Goal: Contribute content: Contribute content

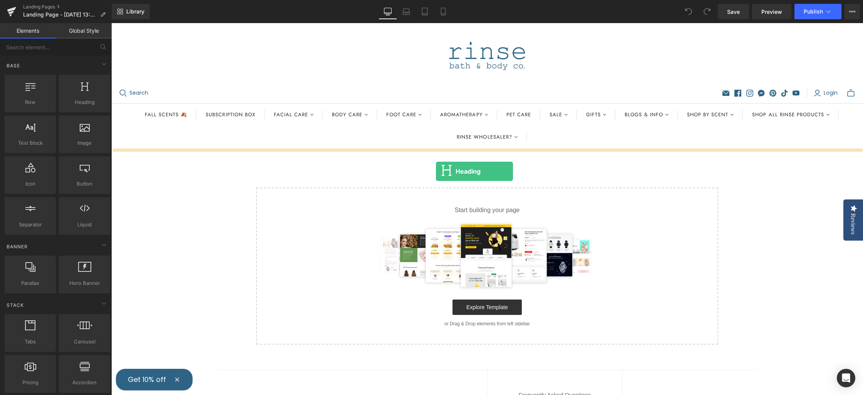
drag, startPoint x: 210, startPoint y: 122, endPoint x: 436, endPoint y: 171, distance: 231.2
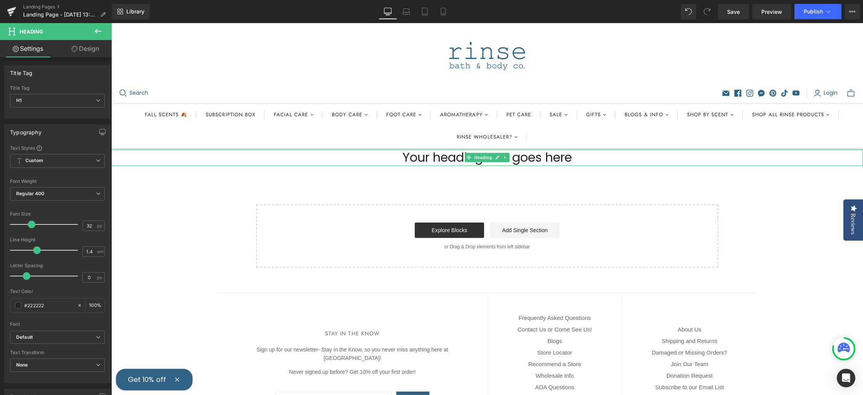
click at [551, 144] on body "Reviews The Reviews Tab is not available for mobile" at bounding box center [487, 285] width 752 height 524
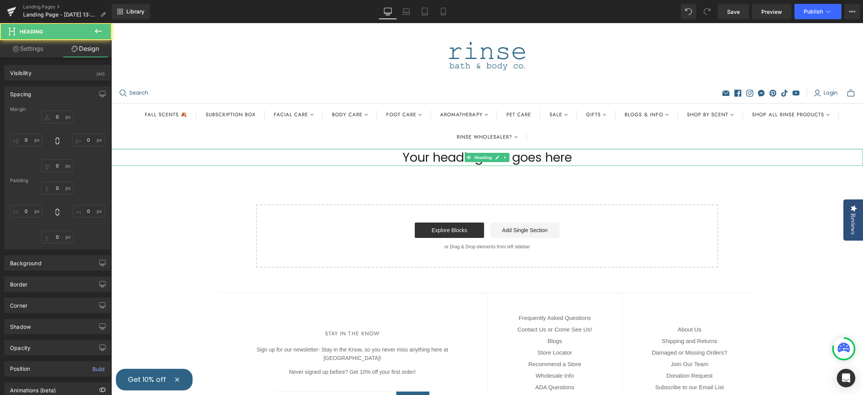
type input "0"
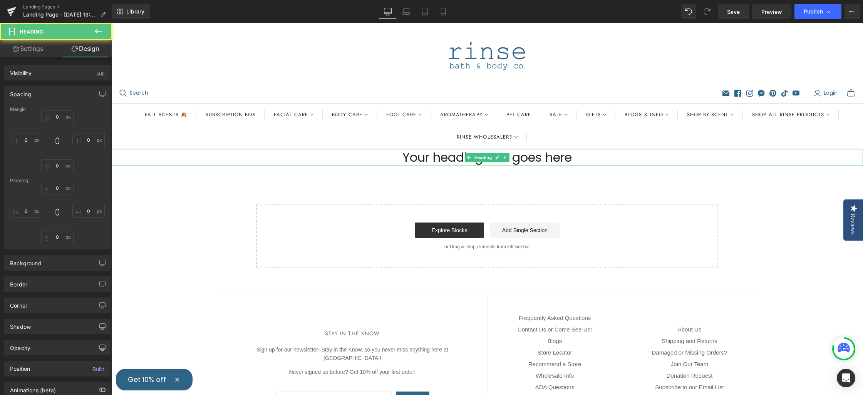
type input "0"
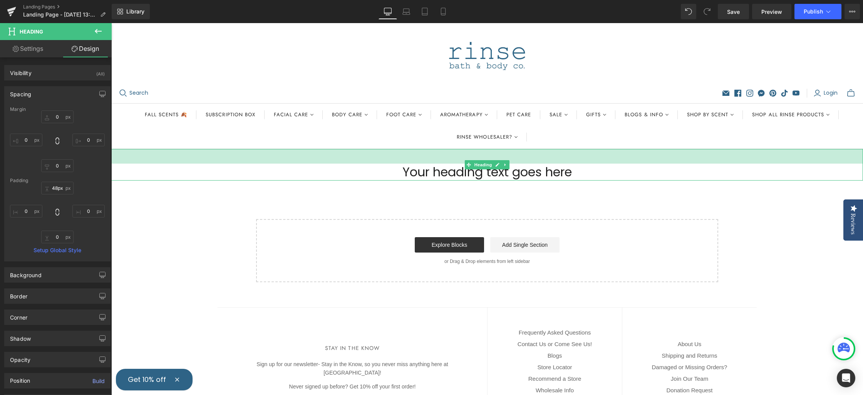
type input "49px"
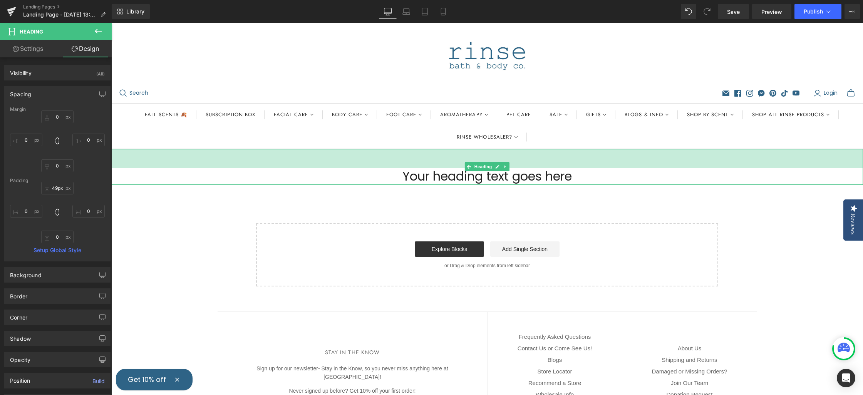
drag, startPoint x: 550, startPoint y: 149, endPoint x: 548, endPoint y: 168, distance: 18.9
click at [548, 168] on div "Your heading text goes here Heading 49px" at bounding box center [487, 167] width 752 height 36
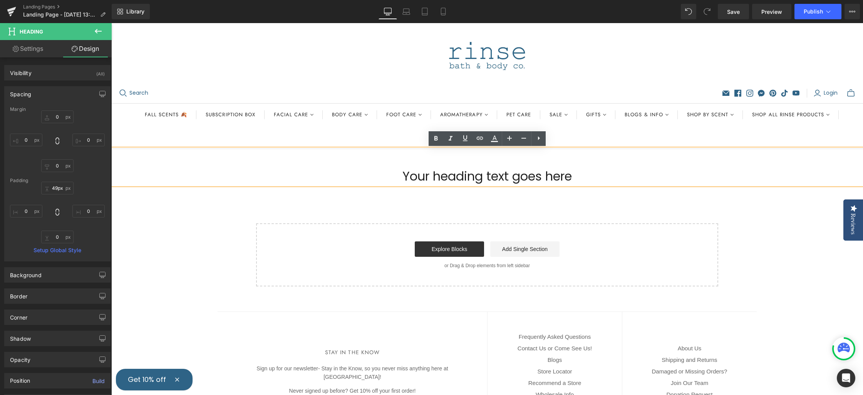
click at [552, 176] on h1 "Your heading text goes here" at bounding box center [487, 176] width 752 height 17
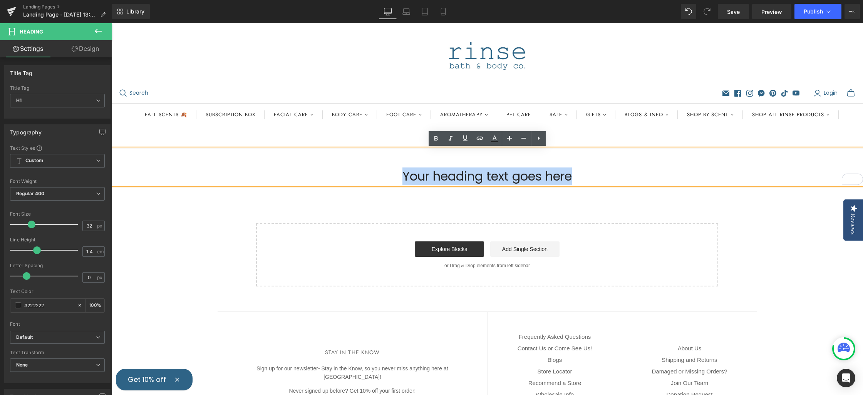
drag, startPoint x: 565, startPoint y: 175, endPoint x: 364, endPoint y: 178, distance: 200.3
click at [367, 178] on h1 "Your heading text goes here" at bounding box center [487, 176] width 752 height 17
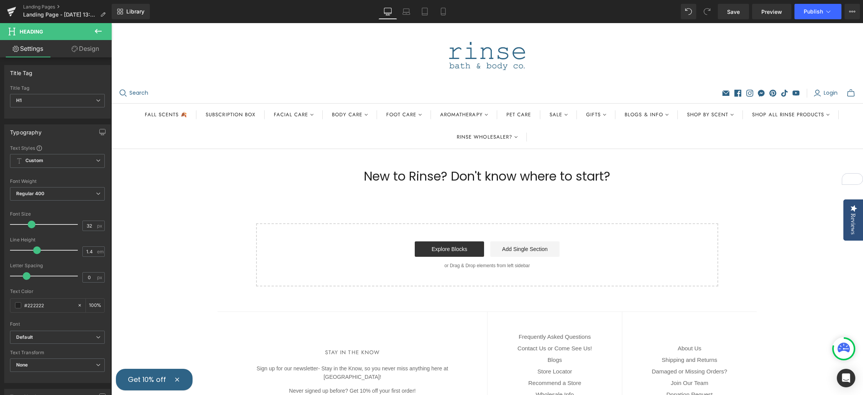
click at [94, 30] on icon at bounding box center [98, 31] width 9 height 9
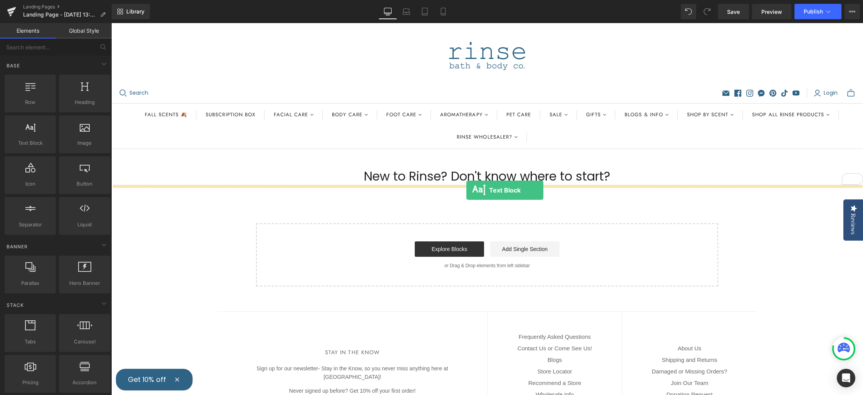
drag, startPoint x: 140, startPoint y: 157, endPoint x: 466, endPoint y: 190, distance: 327.9
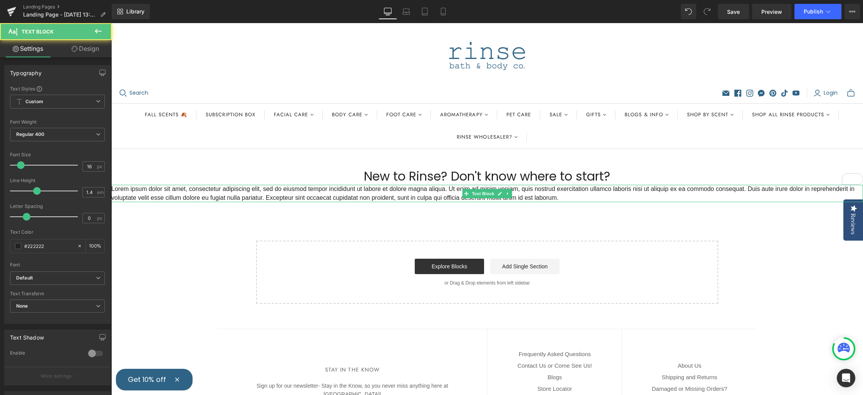
click at [510, 196] on link at bounding box center [508, 193] width 8 height 9
click at [553, 197] on p "Lorem ipsum dolor sit amet, consectetur adipiscing elit, sed do eiusmod tempor …" at bounding box center [487, 193] width 752 height 17
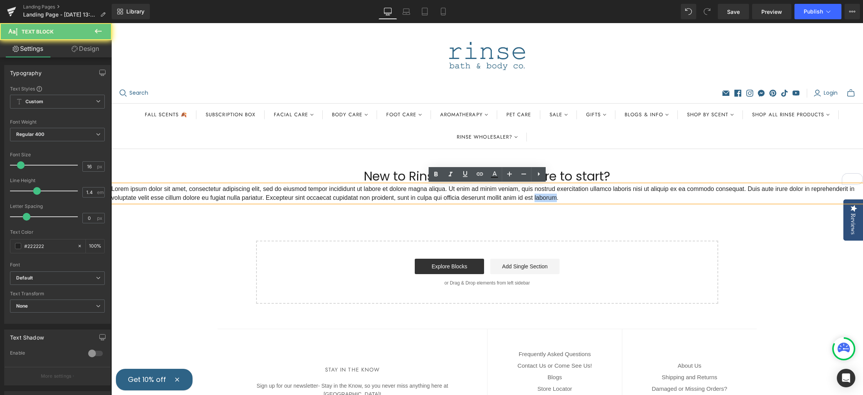
drag, startPoint x: 553, startPoint y: 198, endPoint x: 564, endPoint y: 200, distance: 11.1
click at [553, 198] on p "Lorem ipsum dolor sit amet, consectetur adipiscing elit, sed do eiusmod tempor …" at bounding box center [487, 193] width 752 height 17
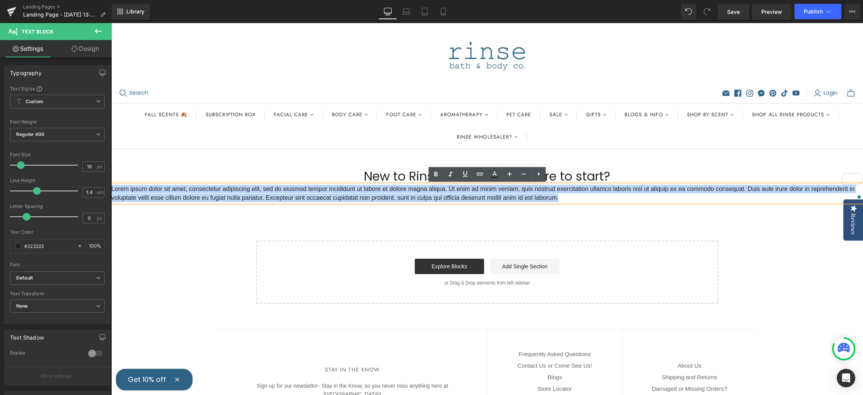
drag, startPoint x: 570, startPoint y: 198, endPoint x: 109, endPoint y: 192, distance: 461.1
click at [111, 192] on html "Reviews The Reviews Tab is not available for mobile" at bounding box center [487, 209] width 752 height 372
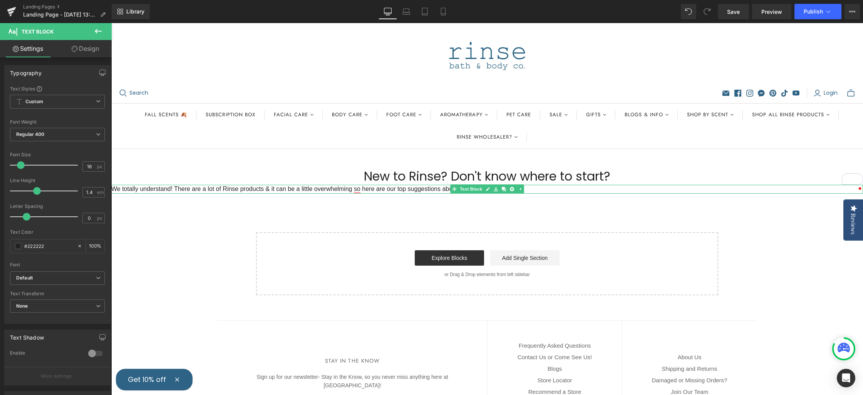
click at [113, 191] on div "We totally understand! There are a lot of Rinse products & it can be a little o…" at bounding box center [487, 189] width 752 height 8
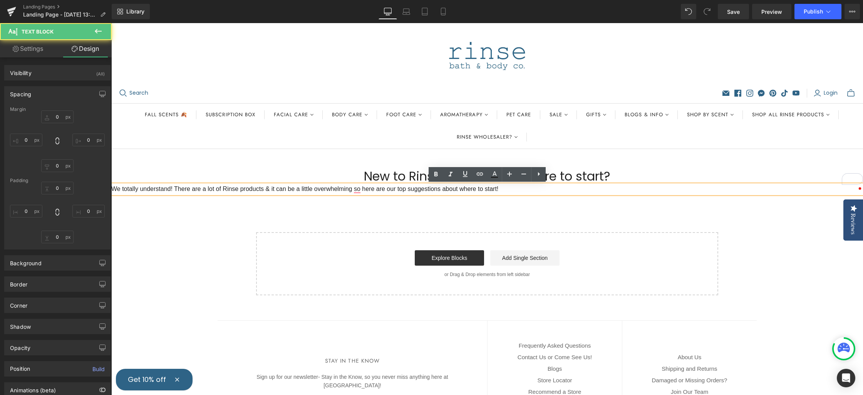
type input "0"
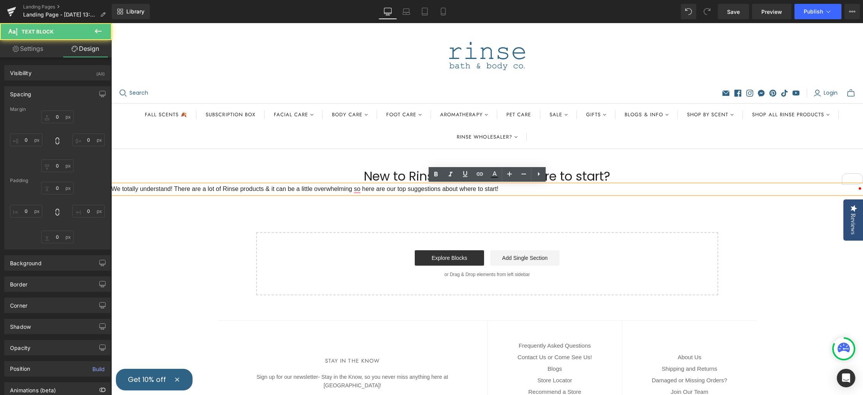
type input "0"
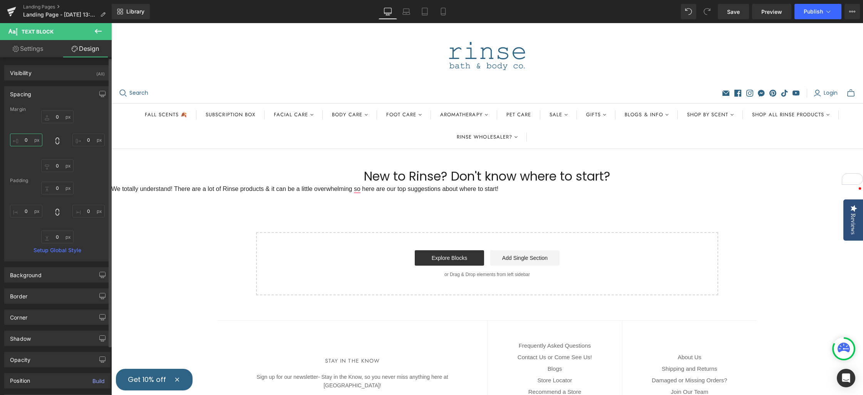
drag, startPoint x: 30, startPoint y: 140, endPoint x: 16, endPoint y: 143, distance: 14.4
click at [19, 141] on input "0" at bounding box center [26, 140] width 32 height 13
click at [29, 140] on input "0" at bounding box center [26, 140] width 32 height 13
drag, startPoint x: 28, startPoint y: 140, endPoint x: 30, endPoint y: 144, distance: 4.5
click at [28, 140] on input "0" at bounding box center [26, 140] width 32 height 13
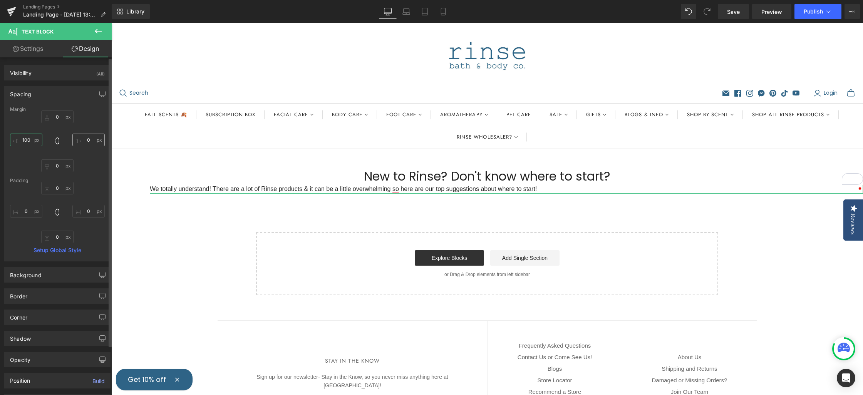
type input "100"
click at [87, 140] on input "0" at bounding box center [88, 140] width 32 height 13
type input "100"
click at [30, 142] on input "100" at bounding box center [26, 140] width 32 height 13
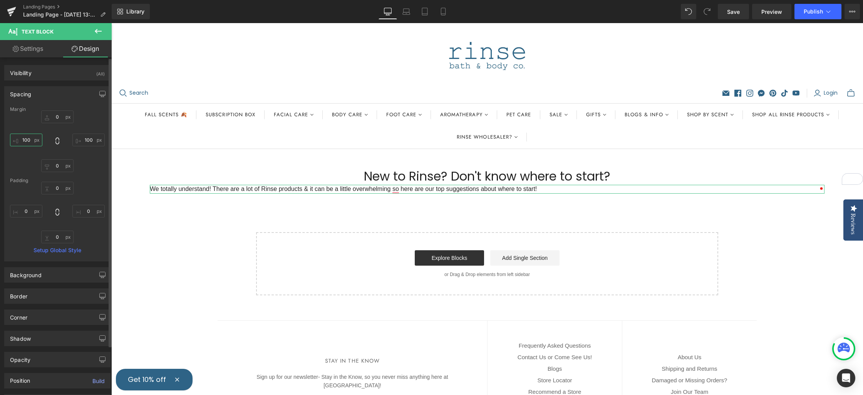
drag, startPoint x: 30, startPoint y: 142, endPoint x: 34, endPoint y: 147, distance: 6.9
click at [30, 142] on input "100" at bounding box center [26, 140] width 32 height 13
type input "150"
drag, startPoint x: 83, startPoint y: 141, endPoint x: 90, endPoint y: 148, distance: 9.0
click at [83, 141] on input "100" at bounding box center [88, 140] width 32 height 13
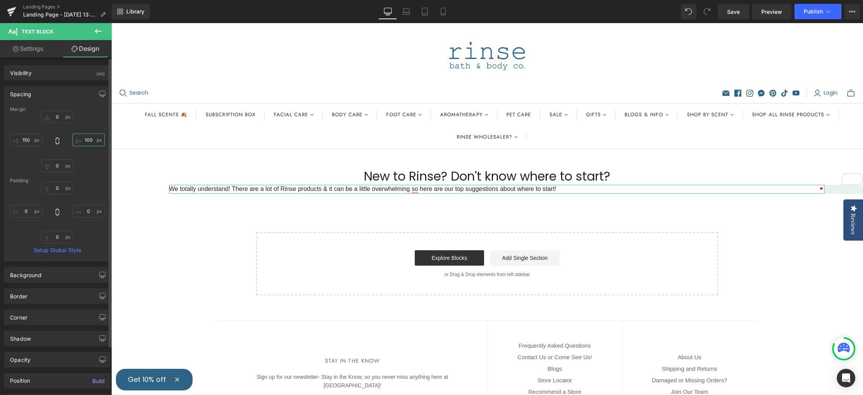
drag, startPoint x: 89, startPoint y: 141, endPoint x: 65, endPoint y: 145, distance: 23.8
click at [77, 141] on input "100" at bounding box center [88, 140] width 32 height 13
type input "150"
drag, startPoint x: 82, startPoint y: 185, endPoint x: 90, endPoint y: 184, distance: 8.6
click at [82, 186] on div "0px 0 0px 0 0px 0 0px 0" at bounding box center [57, 213] width 95 height 62
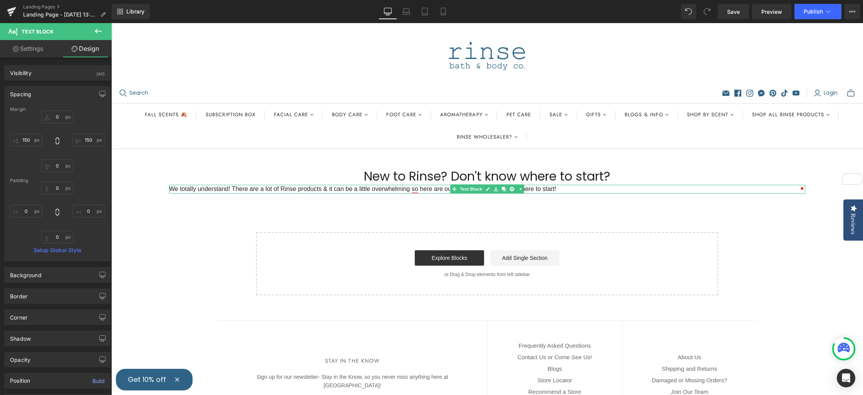
click at [486, 188] on icon at bounding box center [488, 189] width 4 height 5
click at [542, 175] on icon at bounding box center [538, 173] width 9 height 9
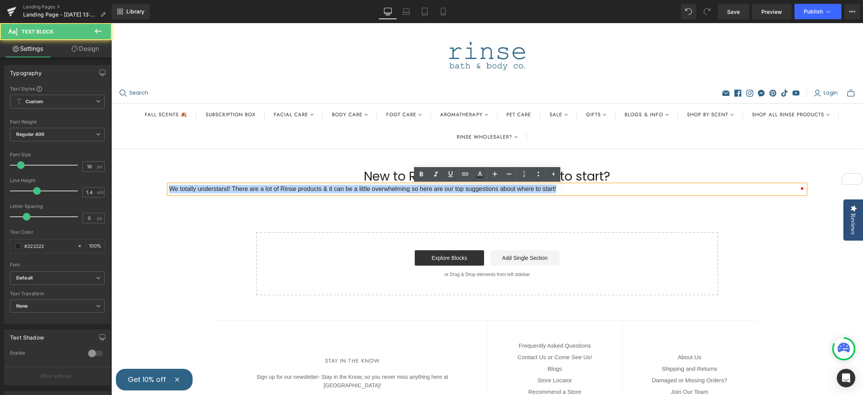
drag, startPoint x: 552, startPoint y: 190, endPoint x: 149, endPoint y: 188, distance: 402.9
click at [148, 188] on div "New to Rinse? Don't know where to start? Heading 49px We totally understand! Th…" at bounding box center [487, 222] width 752 height 146
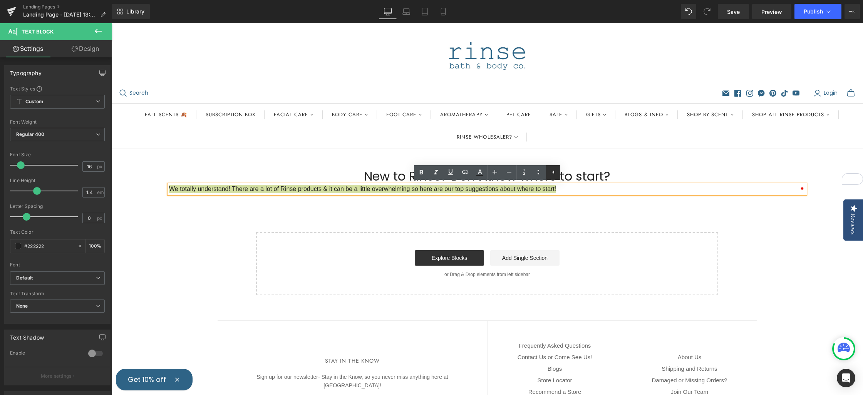
click at [554, 172] on icon at bounding box center [553, 172] width 9 height 9
click at [538, 173] on icon at bounding box center [538, 172] width 9 height 9
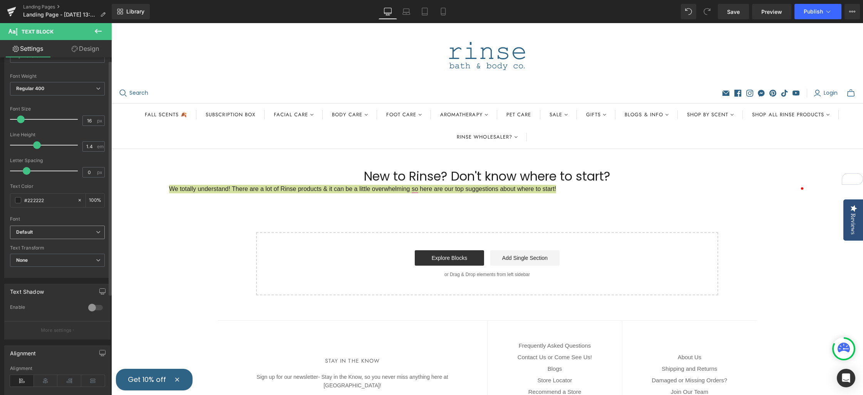
scroll to position [150, 0]
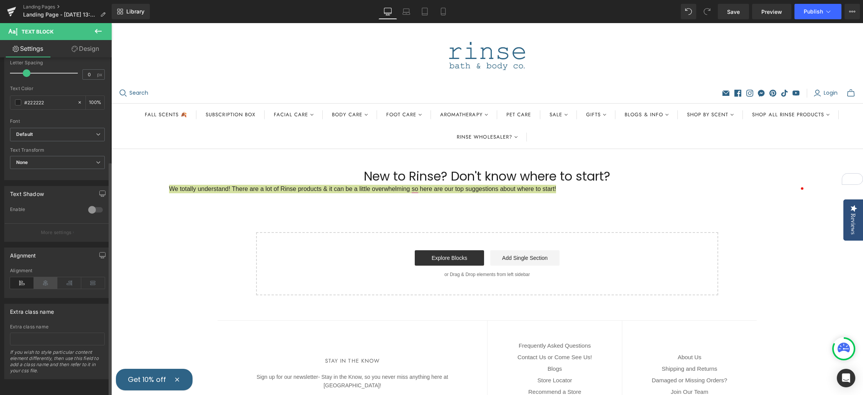
click at [44, 278] on icon at bounding box center [46, 283] width 24 height 12
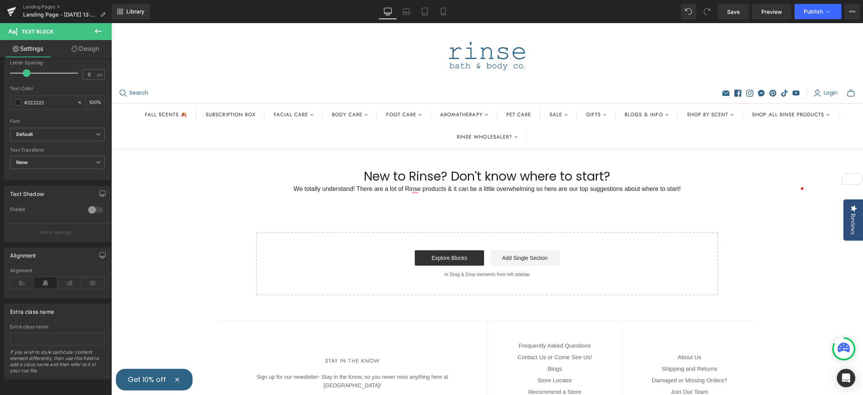
click at [431, 223] on div "New to Rinse? Don't know where to start? Heading 49px We totally understand! Th…" at bounding box center [487, 222] width 752 height 146
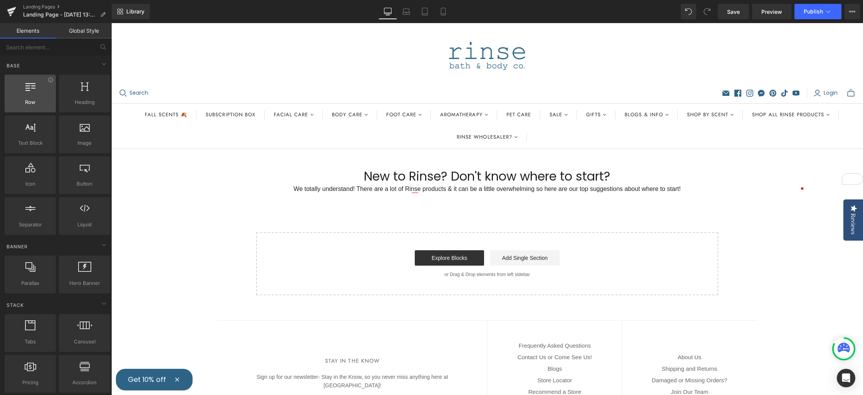
drag, startPoint x: 34, startPoint y: 92, endPoint x: 40, endPoint y: 93, distance: 6.2
click at [34, 92] on div at bounding box center [30, 89] width 47 height 17
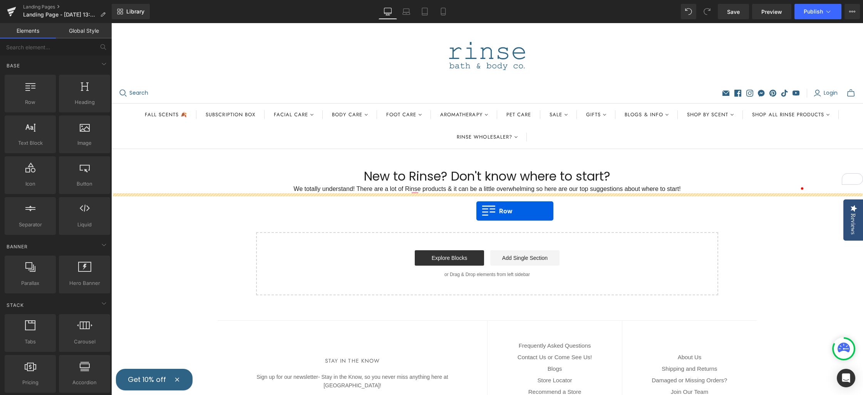
drag, startPoint x: 143, startPoint y: 115, endPoint x: 476, endPoint y: 211, distance: 346.3
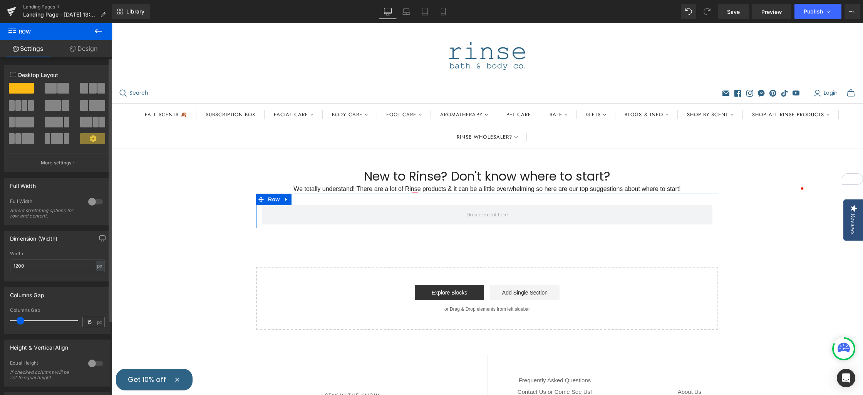
drag, startPoint x: 55, startPoint y: 87, endPoint x: 66, endPoint y: 91, distance: 11.6
click at [55, 87] on button at bounding box center [58, 88] width 26 height 11
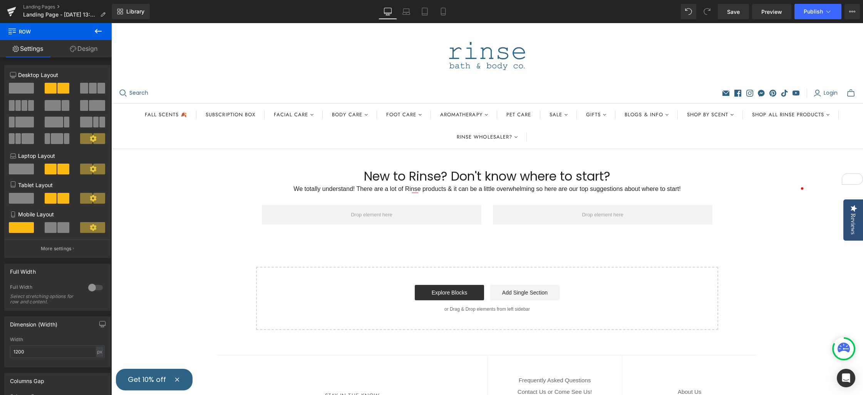
drag, startPoint x: 100, startPoint y: 29, endPoint x: 99, endPoint y: 34, distance: 5.0
click at [99, 30] on icon at bounding box center [98, 31] width 9 height 9
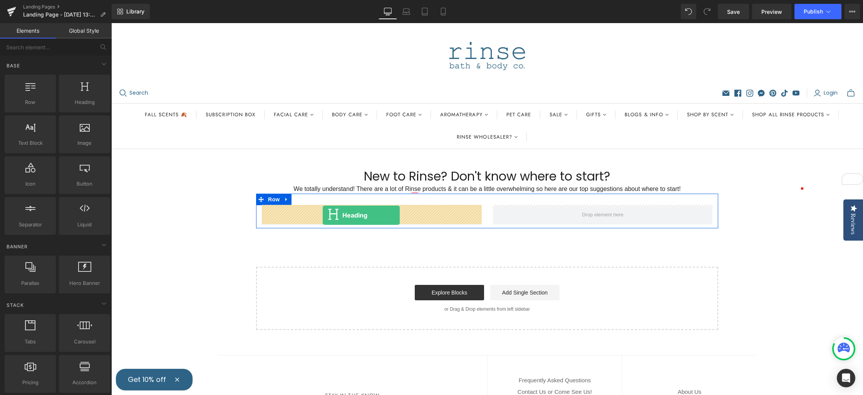
drag, startPoint x: 192, startPoint y: 114, endPoint x: 323, endPoint y: 215, distance: 165.0
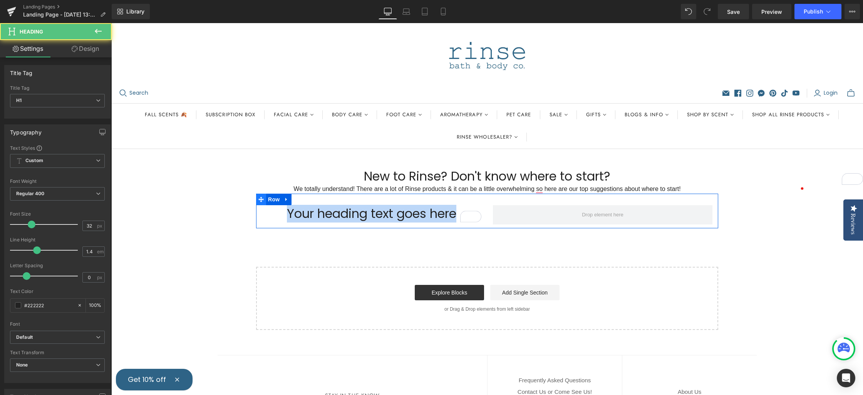
drag, startPoint x: 457, startPoint y: 214, endPoint x: 261, endPoint y: 203, distance: 196.7
click at [261, 203] on div "Your heading text goes here Heading Row" at bounding box center [487, 211] width 462 height 35
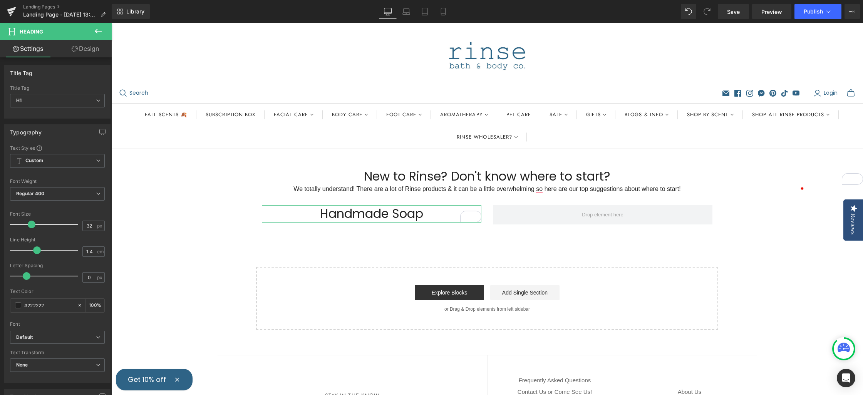
drag, startPoint x: 96, startPoint y: 30, endPoint x: 106, endPoint y: 34, distance: 10.7
click at [96, 30] on icon at bounding box center [98, 31] width 7 height 5
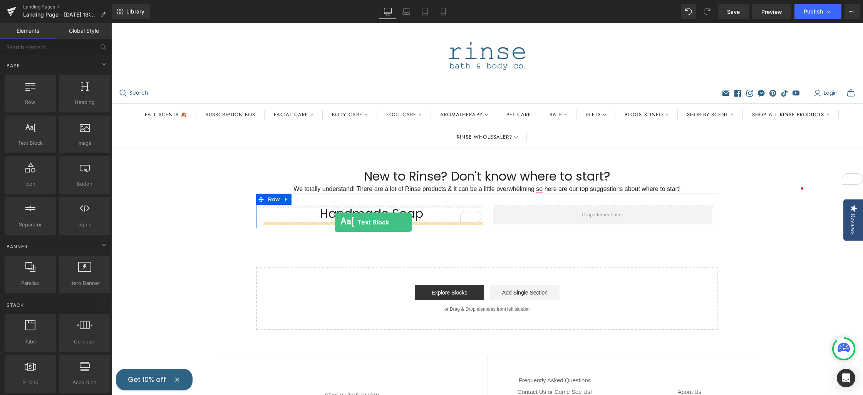
drag, startPoint x: 145, startPoint y: 158, endPoint x: 335, endPoint y: 221, distance: 200.6
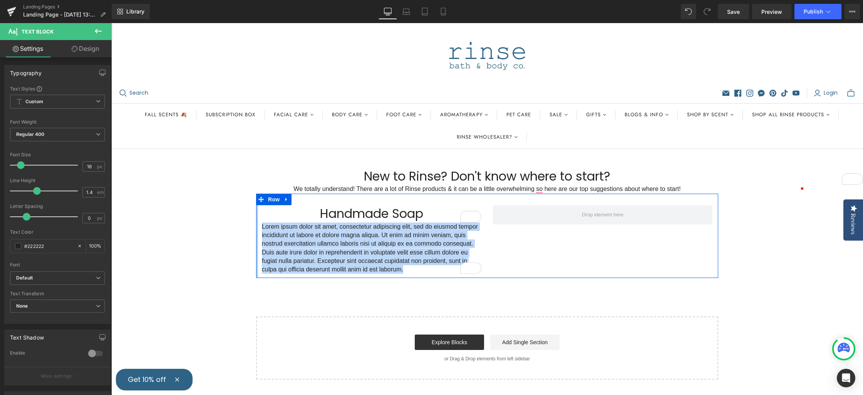
drag, startPoint x: 411, startPoint y: 270, endPoint x: 255, endPoint y: 228, distance: 161.2
click at [256, 228] on div "Handmade Soap Heading Lorem ipsum dolor sit amet, consectetur adipiscing elit, …" at bounding box center [487, 236] width 462 height 84
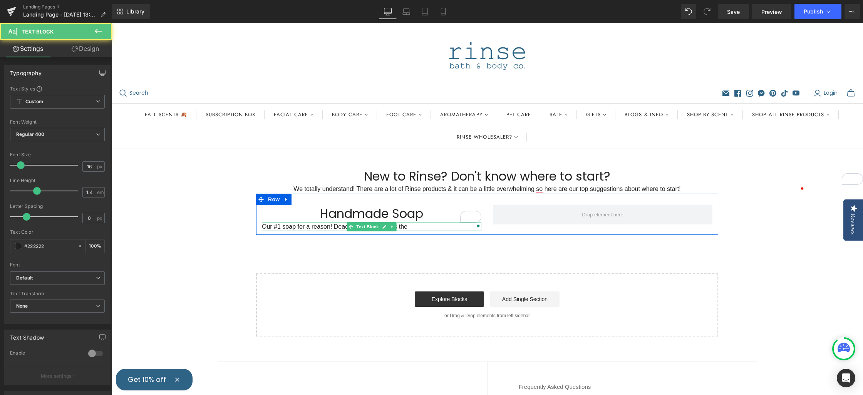
click at [381, 227] on div "Our #1 soap for a reason! Dead Sea Mud Soap is the Text Block" at bounding box center [372, 227] width 220 height 8
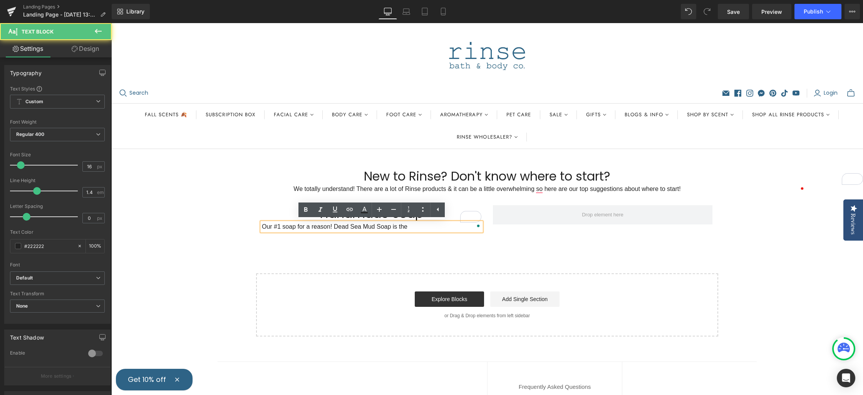
click at [421, 225] on p "Our #1 soap for a reason! Dead Sea Mud Soap is the" at bounding box center [372, 227] width 220 height 8
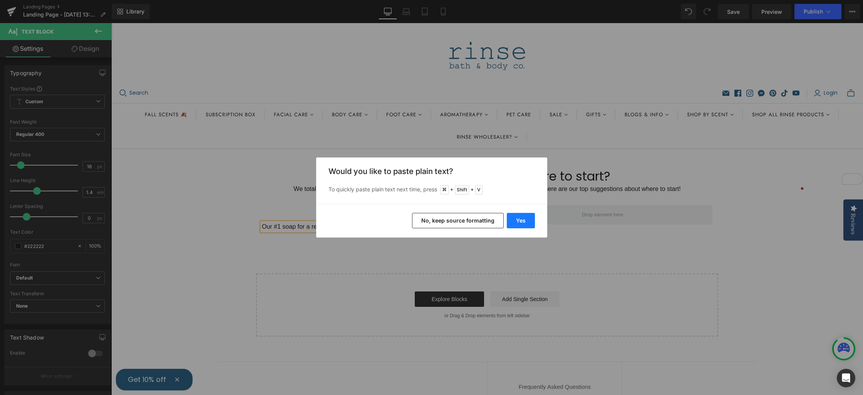
click at [524, 220] on button "Yes" at bounding box center [521, 220] width 28 height 15
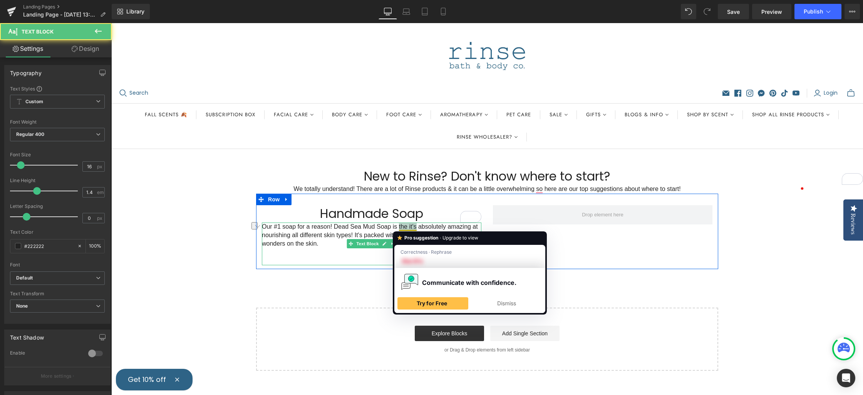
drag, startPoint x: 417, startPoint y: 226, endPoint x: 400, endPoint y: 228, distance: 17.4
click at [399, 227] on p "Our #1 soap for a reason! Dead Sea Mud Soap is the it's absolutely amazing at n…" at bounding box center [372, 236] width 220 height 26
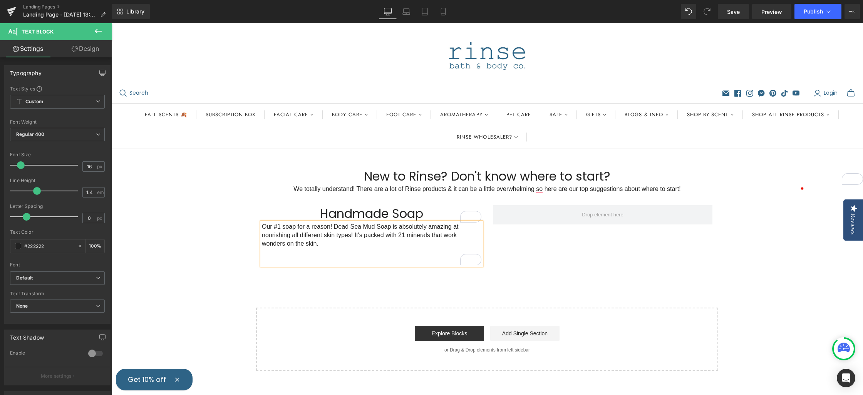
click at [332, 242] on p "Our #1 soap for a reason! Dead Sea Mud Soap is absolutely amazing at nourishing…" at bounding box center [372, 236] width 220 height 26
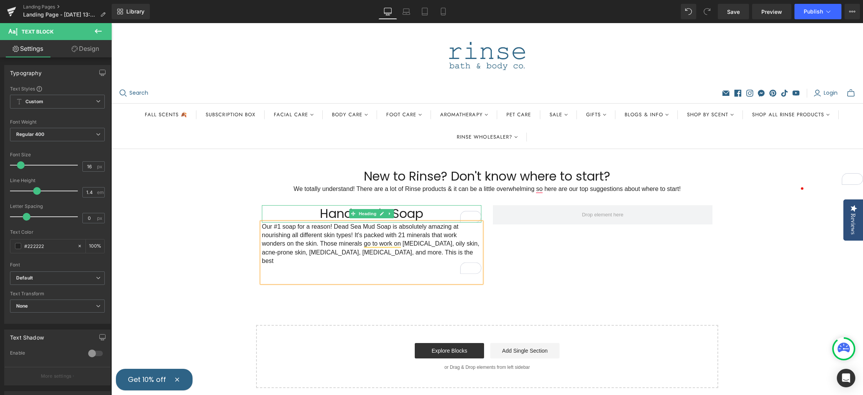
drag, startPoint x: 388, startPoint y: 211, endPoint x: 393, endPoint y: 216, distance: 6.5
click at [388, 211] on icon at bounding box center [390, 213] width 4 height 5
click at [429, 213] on h1 "Handmade Soap" at bounding box center [372, 213] width 220 height 17
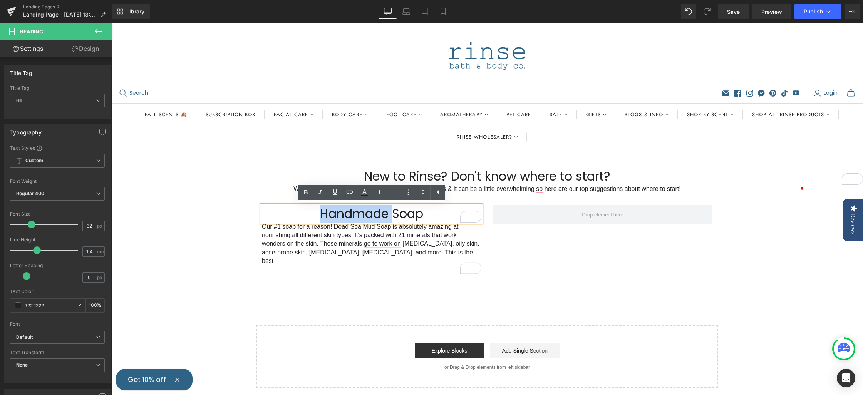
drag, startPoint x: 381, startPoint y: 213, endPoint x: 314, endPoint y: 210, distance: 67.9
click at [321, 210] on h1 "Handmade Soap" at bounding box center [372, 213] width 220 height 17
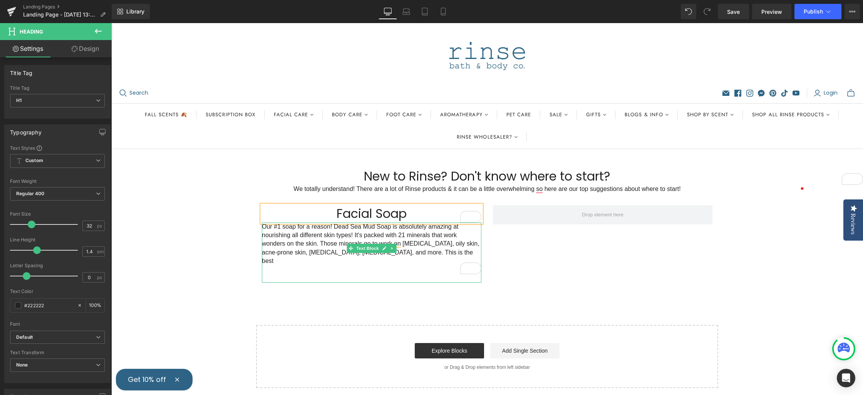
click at [420, 252] on p "Our #1 soap for a reason! Dead Sea Mud Soap is absolutely amazing at nourishing…" at bounding box center [372, 244] width 220 height 43
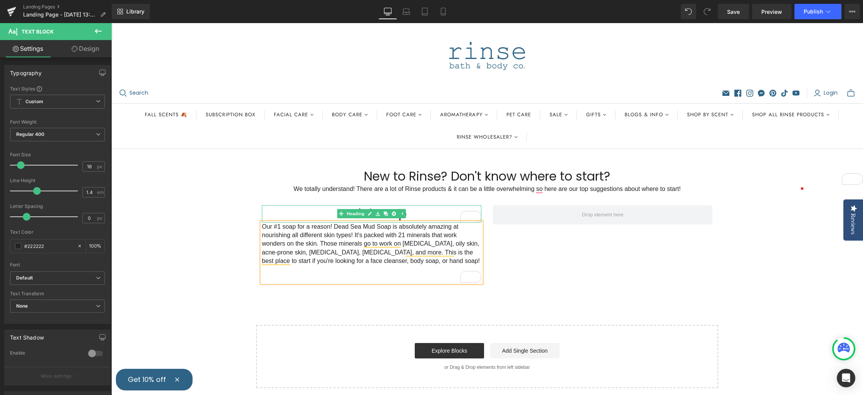
click at [326, 213] on h1 "Facial Soap" at bounding box center [372, 213] width 220 height 17
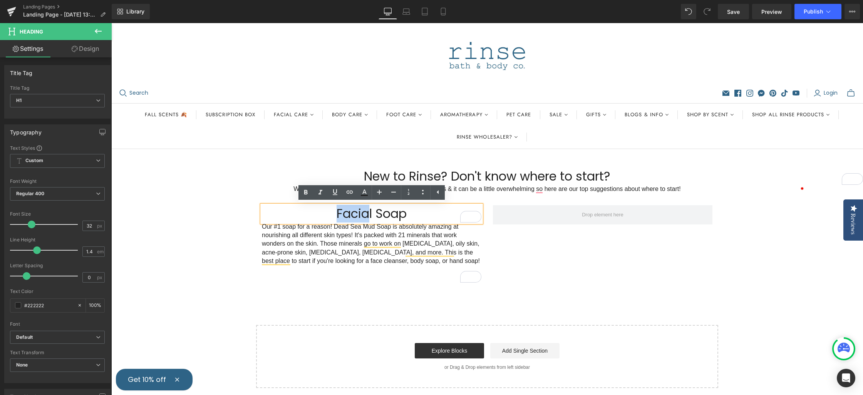
drag, startPoint x: 341, startPoint y: 212, endPoint x: 368, endPoint y: 213, distance: 27.0
click at [370, 213] on h1 "Facial Soap" at bounding box center [372, 213] width 220 height 17
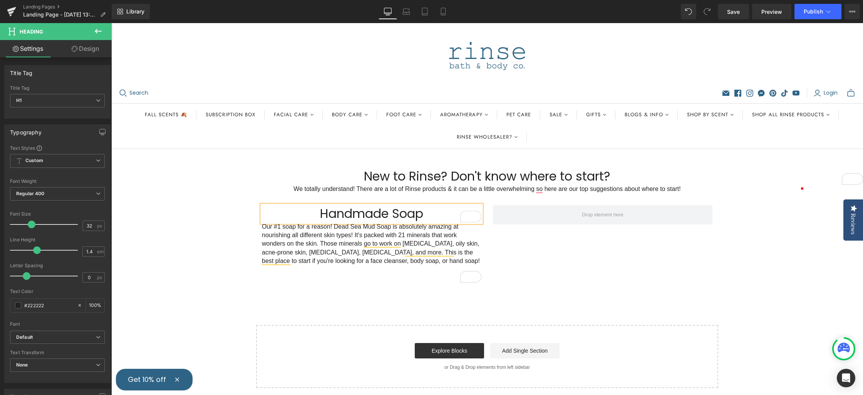
click at [293, 290] on div "New to Rinse? Don't know where to start? Heading 49px We totally understand! Th…" at bounding box center [487, 269] width 752 height 240
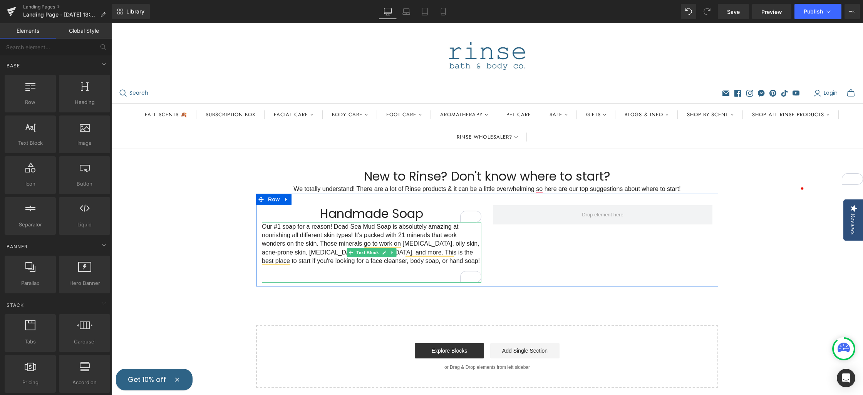
click at [341, 249] on p "Our #1 soap for a reason! Dead Sea Mud Soap is absolutely amazing at nourishing…" at bounding box center [372, 244] width 220 height 43
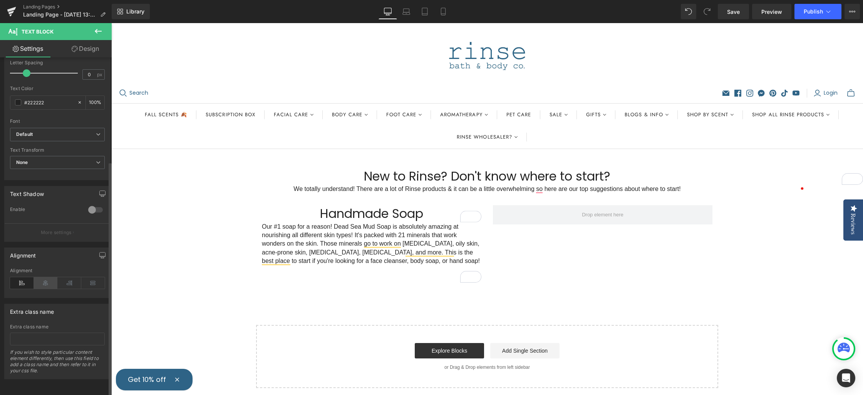
click at [43, 278] on icon at bounding box center [46, 283] width 24 height 12
click at [95, 30] on icon at bounding box center [98, 31] width 9 height 9
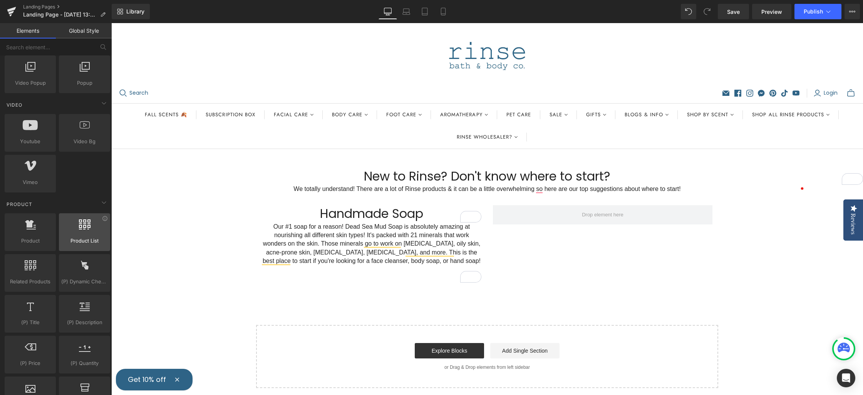
scroll to position [518, 0]
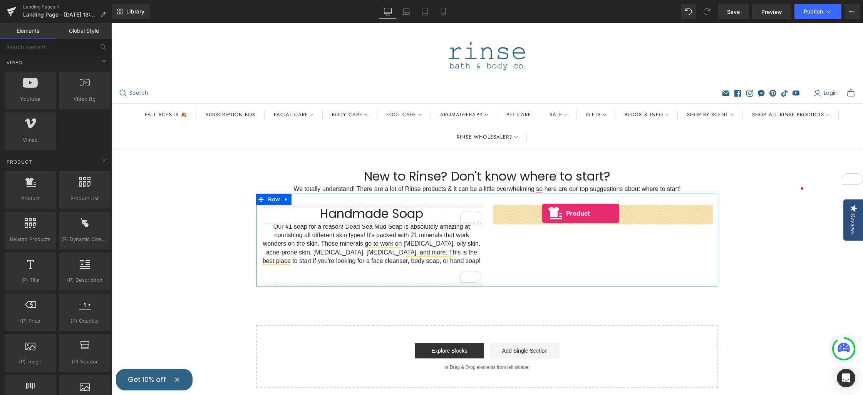
drag, startPoint x: 139, startPoint y: 215, endPoint x: 544, endPoint y: 213, distance: 405.6
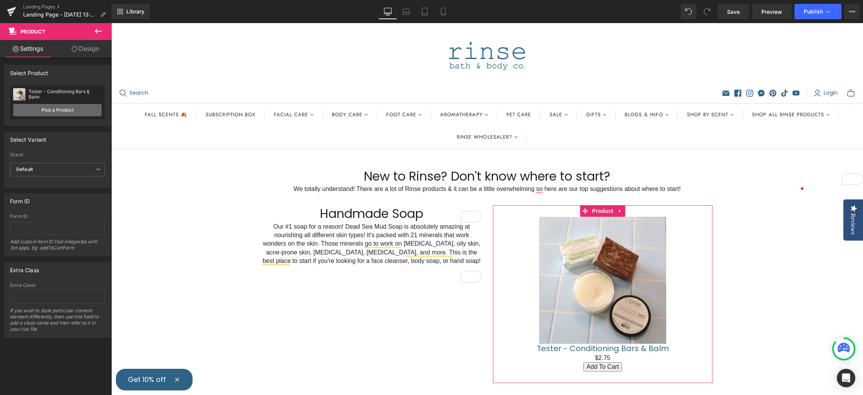
click at [62, 106] on link "Pick a Product" at bounding box center [57, 110] width 89 height 12
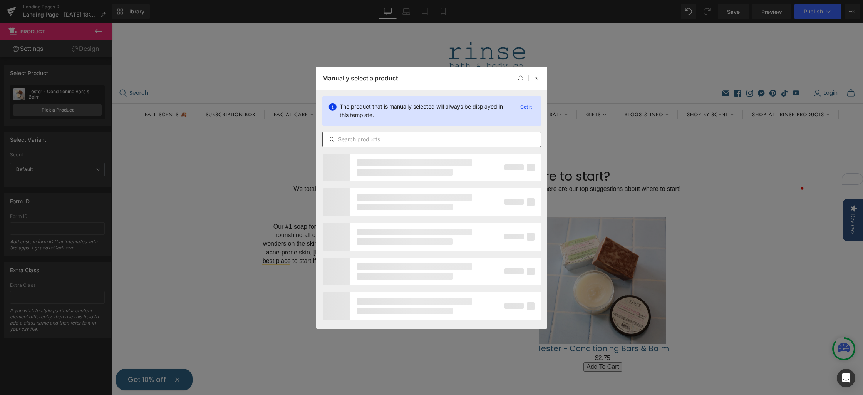
click at [376, 139] on input "text" at bounding box center [432, 139] width 218 height 9
type input "dead sea mud soap"
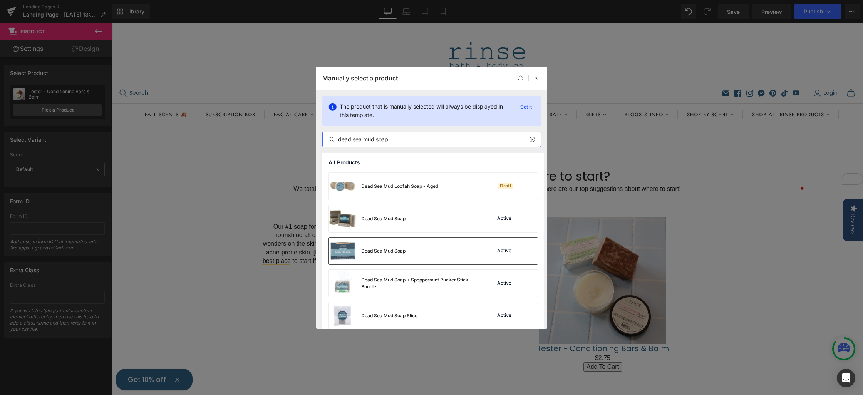
scroll to position [162, 0]
click at [394, 218] on div "Dead Sea Mud Soap" at bounding box center [383, 218] width 44 height 7
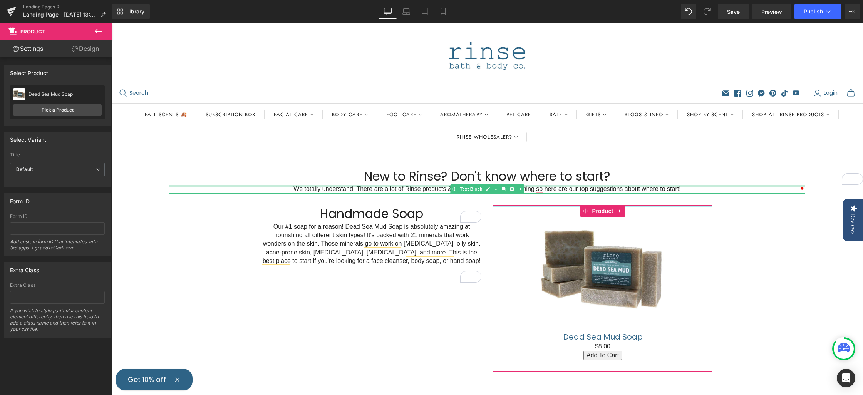
drag, startPoint x: 632, startPoint y: 206, endPoint x: 634, endPoint y: 268, distance: 62.8
click at [634, 186] on div "New to Rinse? Don't know where to start? Heading 49px We totally understand! Th…" at bounding box center [487, 313] width 752 height 329
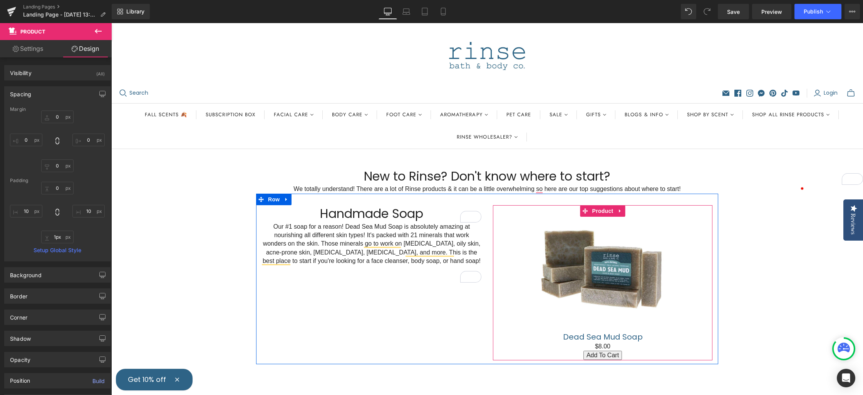
type input "0px"
drag, startPoint x: 621, startPoint y: 371, endPoint x: 621, endPoint y: 357, distance: 13.5
click at [621, 358] on div "Sale Off (P) Image Dead Sea Mud Soap (P) Title $0 $8.00 (P) Price Add To Cart (…" at bounding box center [603, 282] width 220 height 155
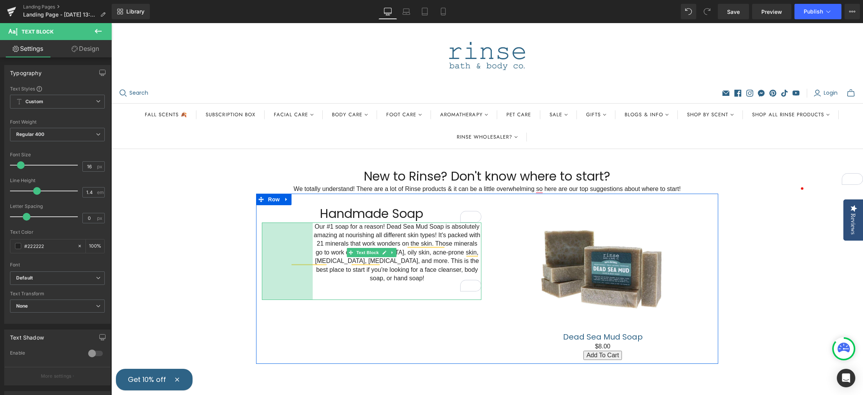
drag, startPoint x: 263, startPoint y: 256, endPoint x: 382, endPoint y: 251, distance: 119.5
click at [313, 255] on div "Our #1 soap for a reason! Dead Sea Mud Soap is absolutely amazing at nourishing…" at bounding box center [372, 262] width 220 height 78
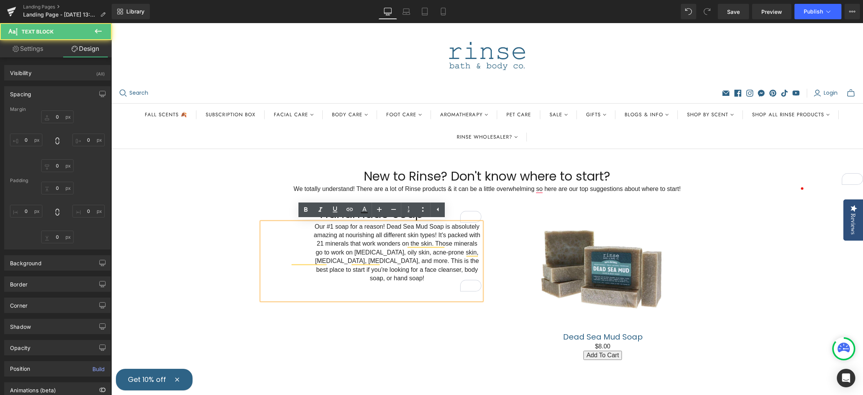
type input "0"
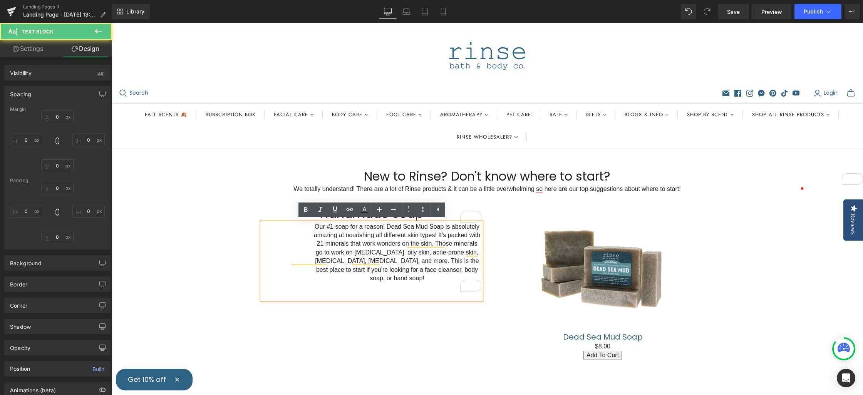
type input "0"
type input "132"
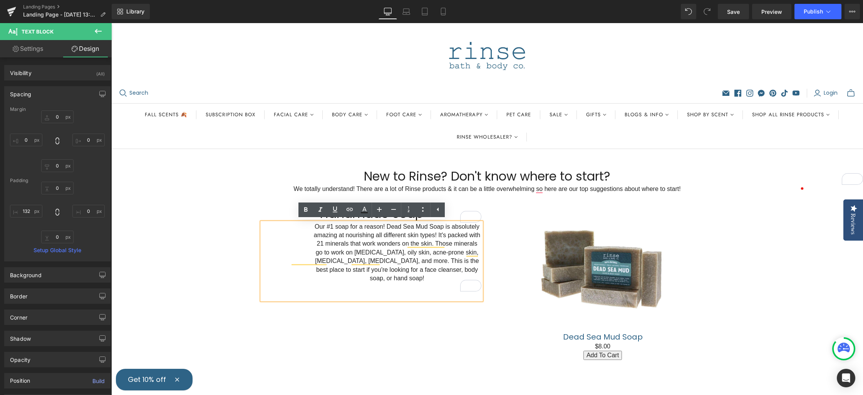
click at [391, 294] on div "Handmade Soap Heading Our #1 soap for a reason! Dead Sea Mud Soap is absolutely…" at bounding box center [487, 279] width 462 height 171
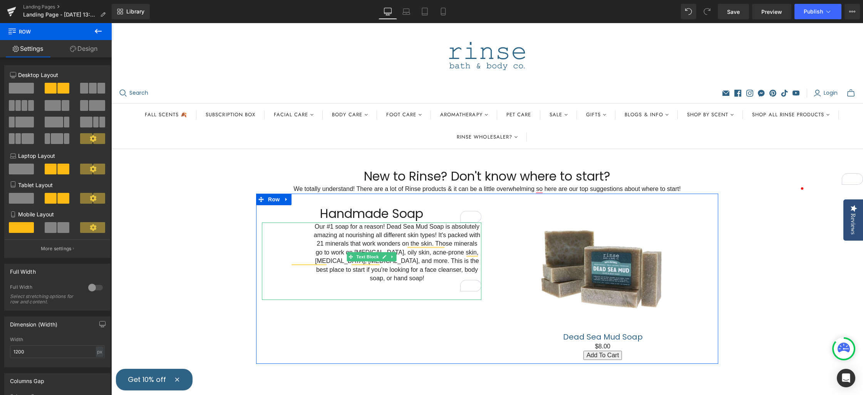
click at [338, 253] on p "Our #1 soap for a reason! Dead Sea Mud Soap is absolutely amazing at nourishing…" at bounding box center [397, 253] width 169 height 60
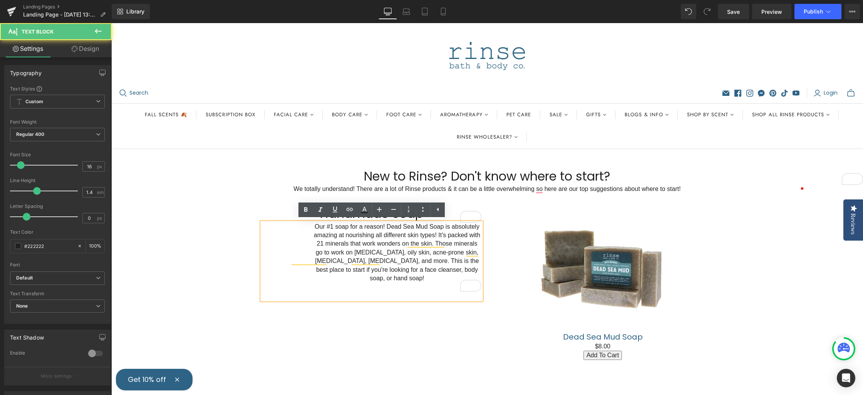
drag, startPoint x: 288, startPoint y: 237, endPoint x: 293, endPoint y: 245, distance: 9.2
click at [288, 237] on div "Our #1 soap for a reason! Dead Sea Mud Soap is absolutely amazing at nourishing…" at bounding box center [372, 262] width 220 height 78
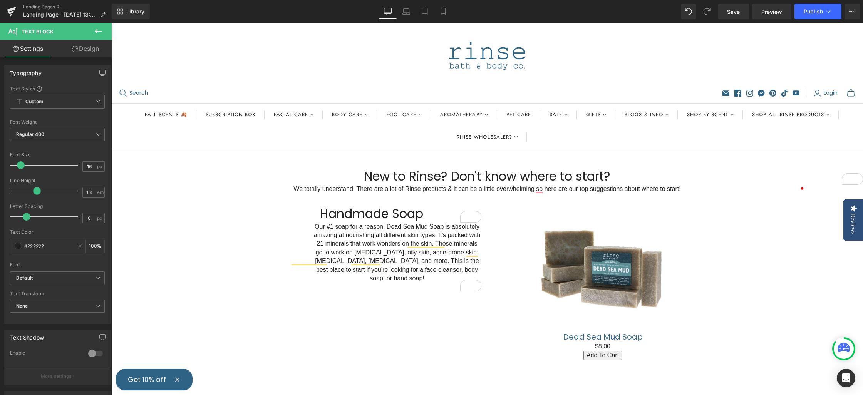
click at [87, 50] on link "Design" at bounding box center [85, 48] width 56 height 17
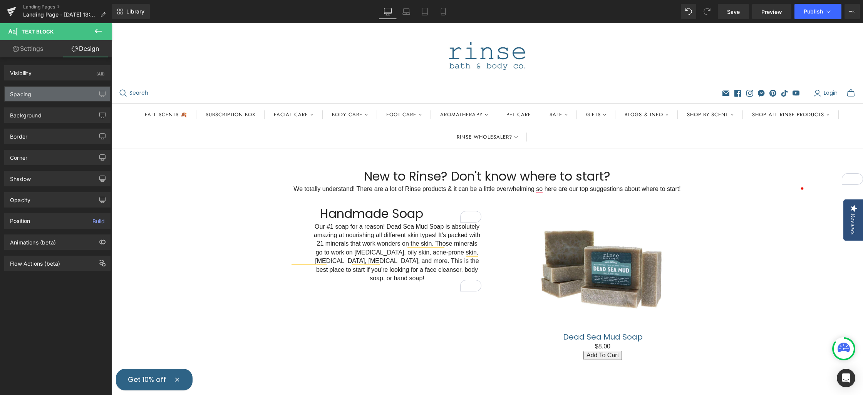
drag, startPoint x: 51, startPoint y: 96, endPoint x: 57, endPoint y: 97, distance: 6.2
click at [51, 96] on div "Spacing" at bounding box center [58, 94] width 106 height 15
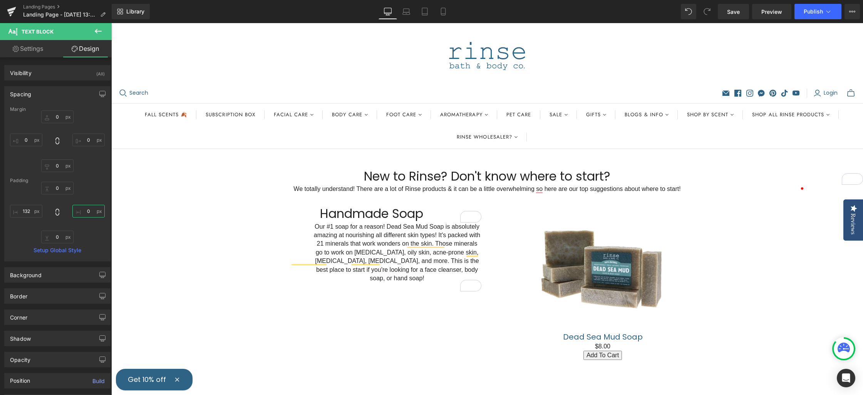
drag, startPoint x: 82, startPoint y: 210, endPoint x: 107, endPoint y: 214, distance: 24.9
click at [90, 211] on input "0" at bounding box center [88, 211] width 32 height 13
type input "132"
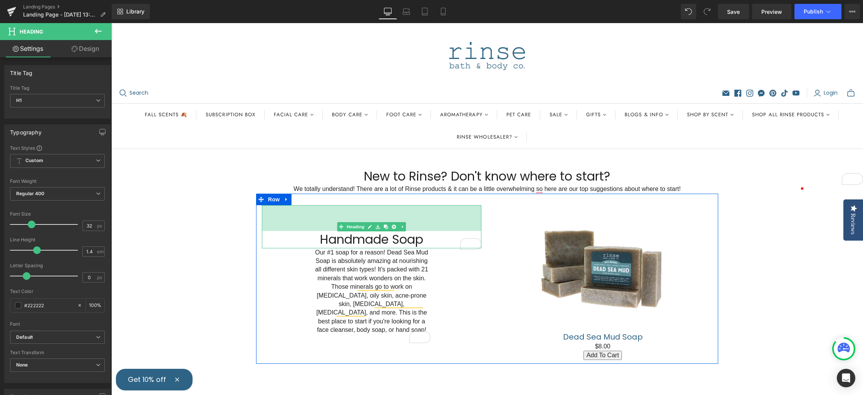
drag, startPoint x: 367, startPoint y: 207, endPoint x: 396, endPoint y: 225, distance: 34.4
click at [368, 231] on div "Handmade Soap Heading 67px" at bounding box center [372, 226] width 220 height 43
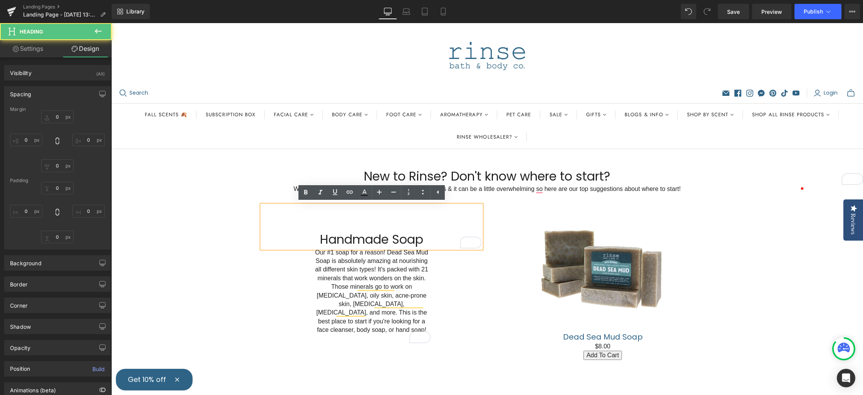
type input "0"
type input "67"
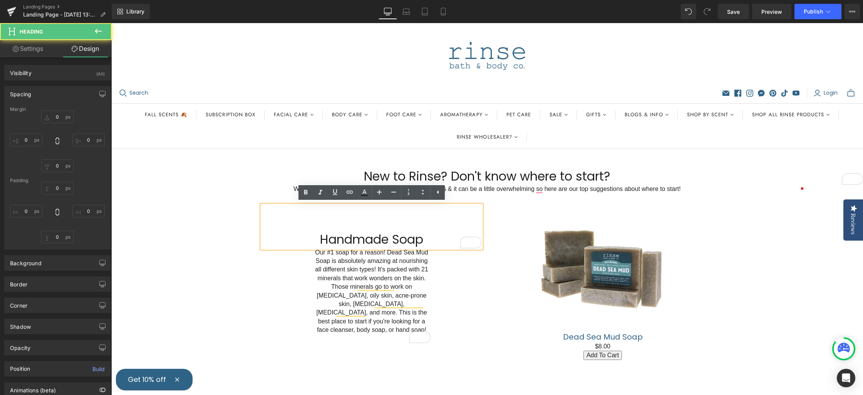
type input "0"
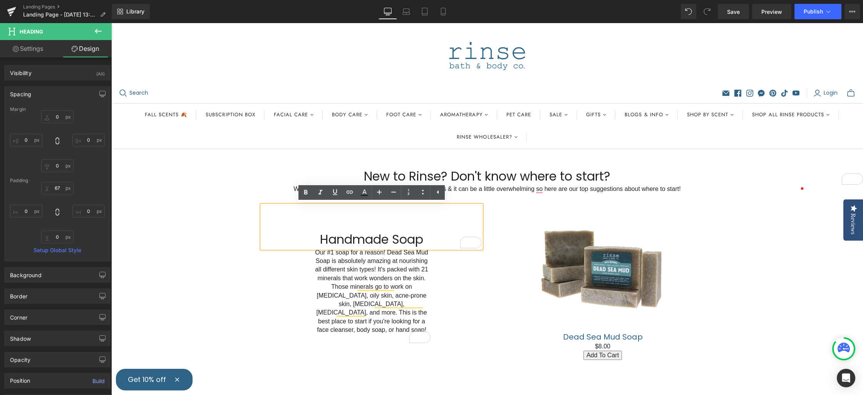
click at [777, 241] on div "New to Rinse? Don't know where to start? Heading 49px We totally understand! Th…" at bounding box center [487, 307] width 752 height 317
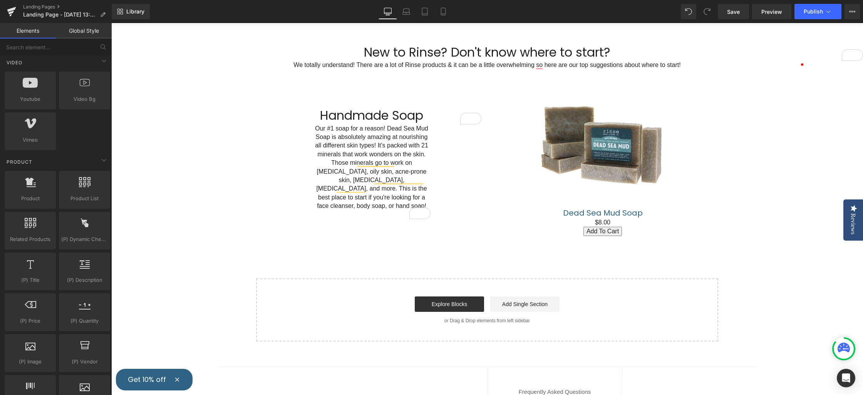
scroll to position [137, 0]
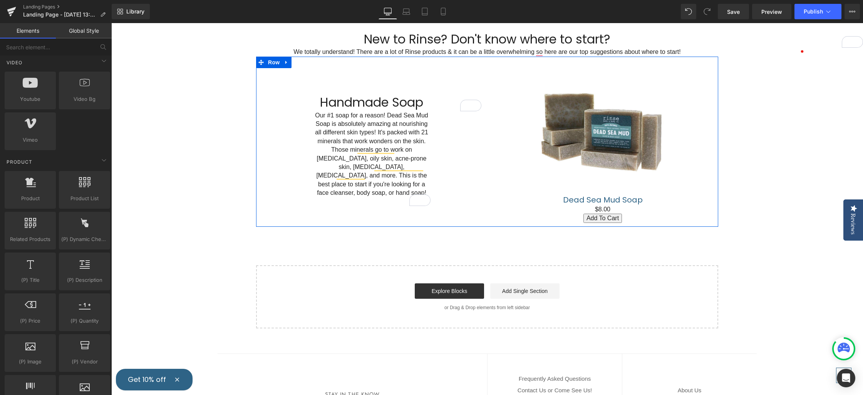
click at [283, 62] on link at bounding box center [287, 63] width 10 height 12
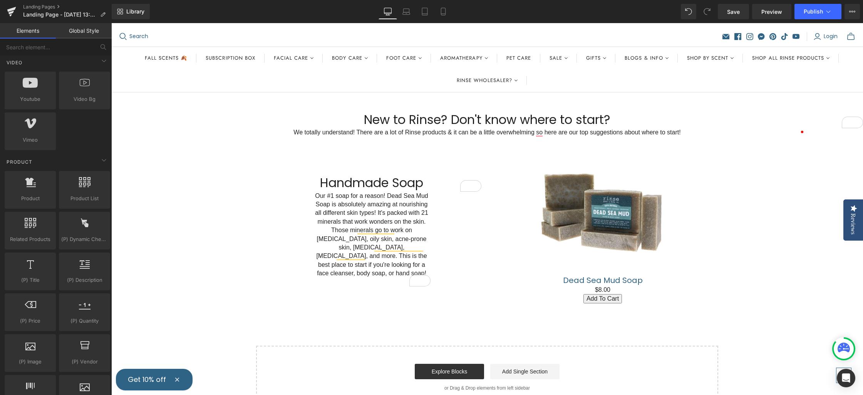
scroll to position [39, 0]
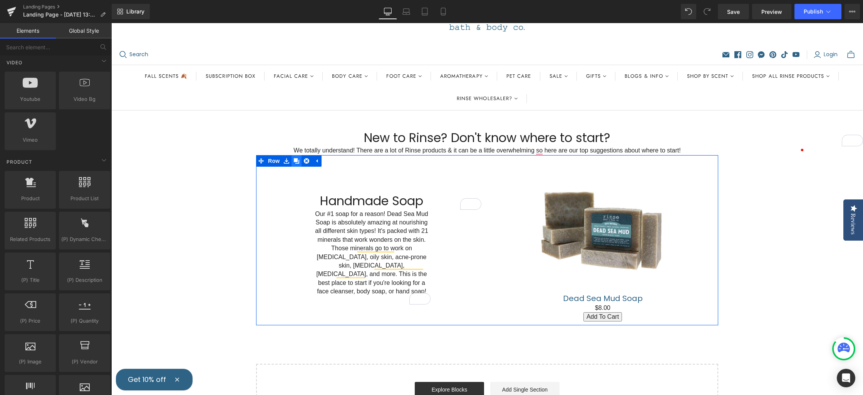
click at [298, 159] on icon at bounding box center [296, 161] width 5 height 6
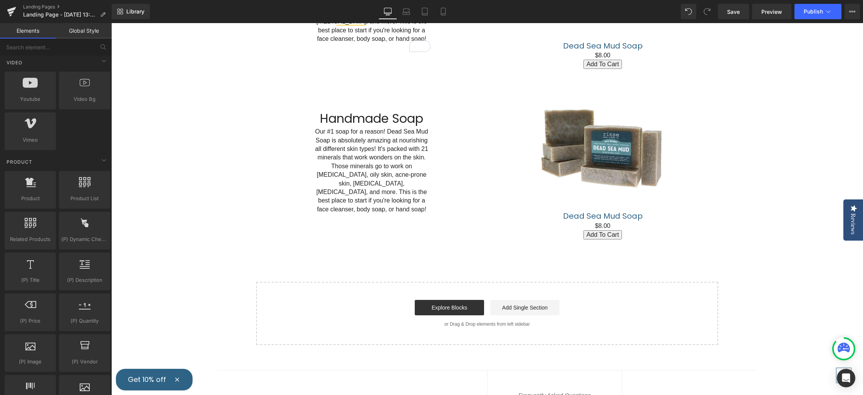
scroll to position [271, 0]
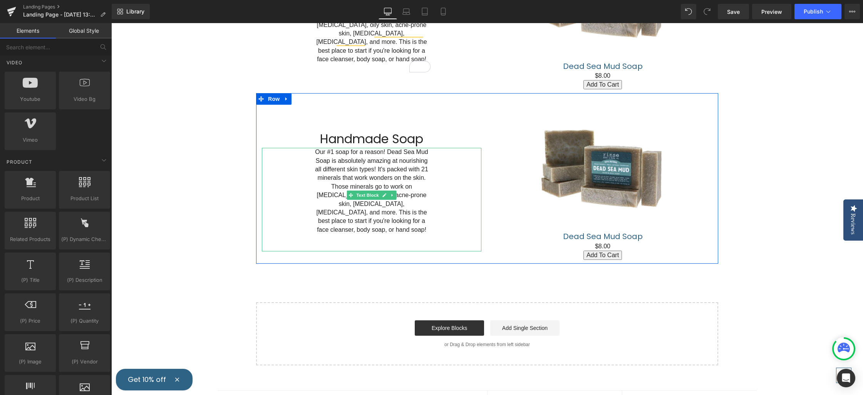
click at [443, 188] on div "Our #1 soap for a reason! Dead Sea Mud Soap is absolutely amazing at nourishing…" at bounding box center [372, 200] width 220 height 104
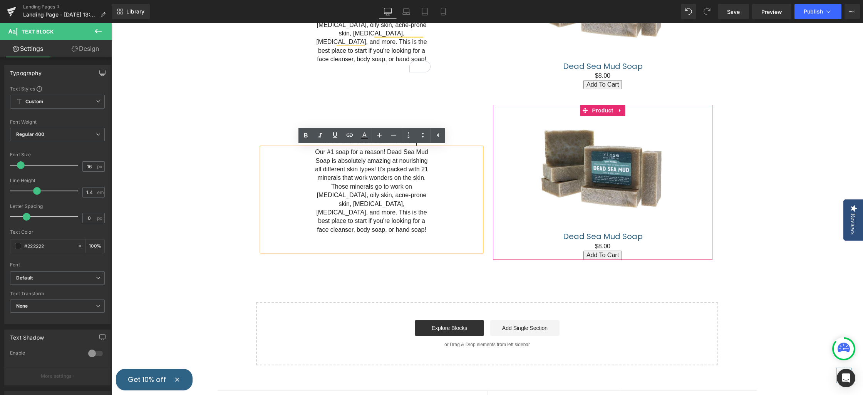
click at [620, 110] on icon at bounding box center [620, 110] width 2 height 3
click at [625, 111] on icon at bounding box center [625, 110] width 5 height 5
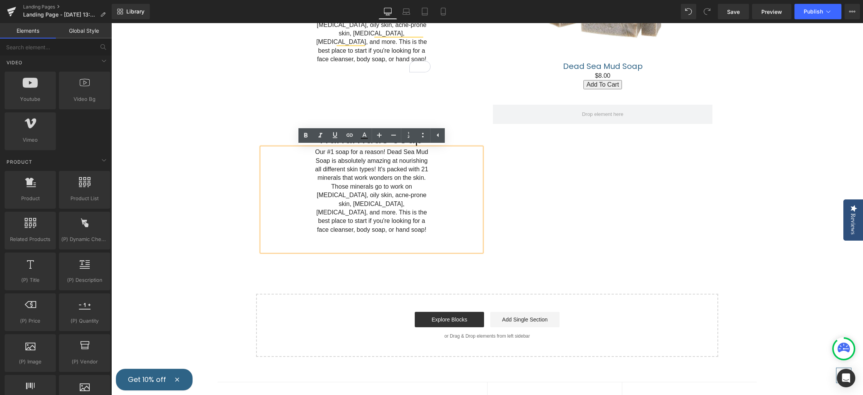
click at [522, 196] on div "Handmade Soap Heading Our #1 soap for a reason! Dead Sea Mud Soap is absolutely…" at bounding box center [487, 174] width 462 height 162
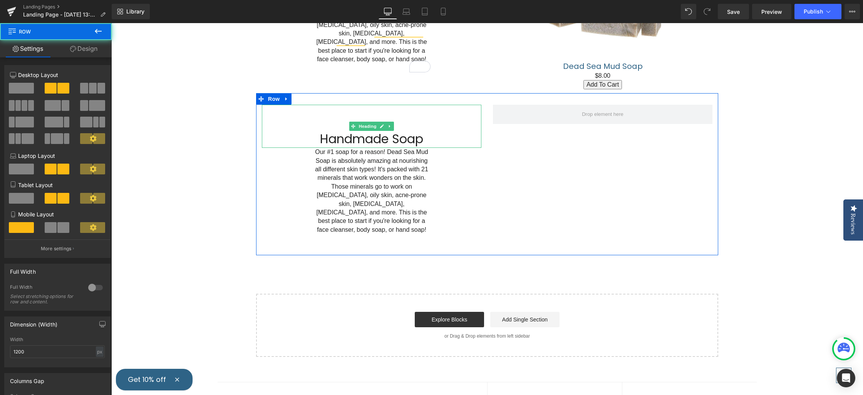
click at [429, 135] on h1 "Handmade Soap" at bounding box center [372, 139] width 220 height 17
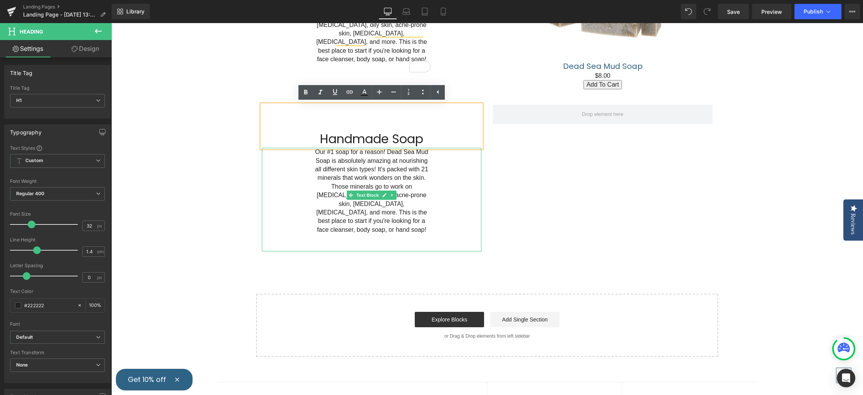
click at [394, 192] on link at bounding box center [393, 195] width 8 height 9
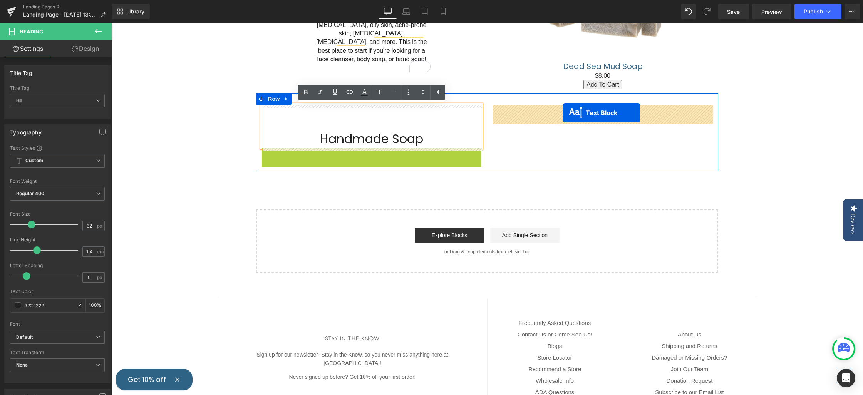
drag, startPoint x: 339, startPoint y: 196, endPoint x: 564, endPoint y: 114, distance: 240.1
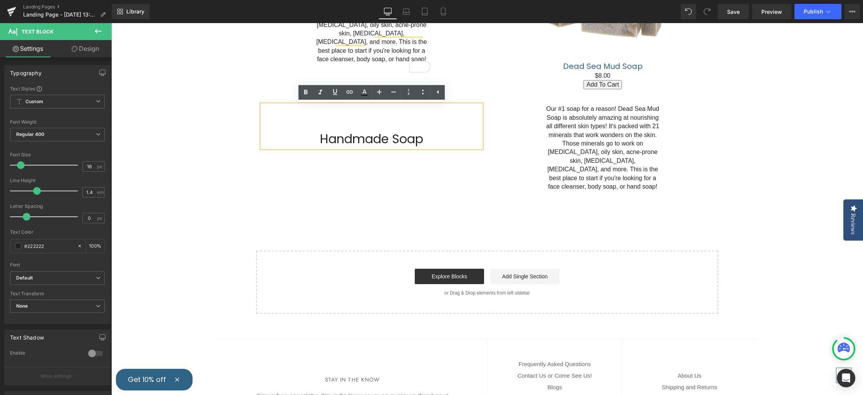
click at [352, 179] on div "Handmade Soap Heading Our #1 soap for a reason! Dead Sea Mud Soap is absolutely…" at bounding box center [487, 152] width 462 height 119
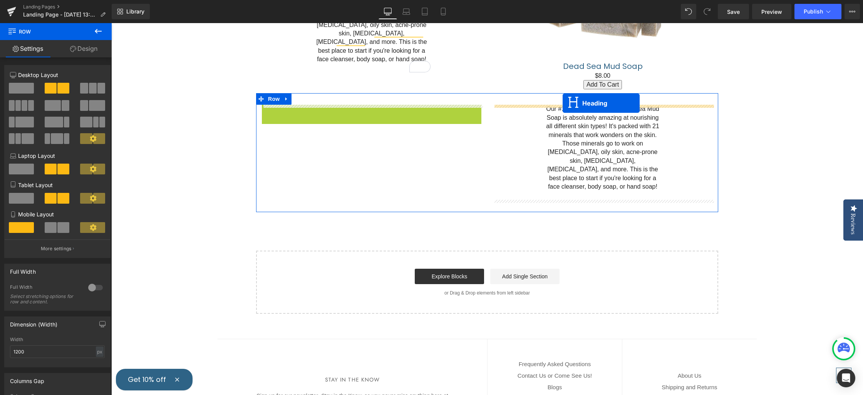
drag, startPoint x: 353, startPoint y: 125, endPoint x: 563, endPoint y: 103, distance: 211.1
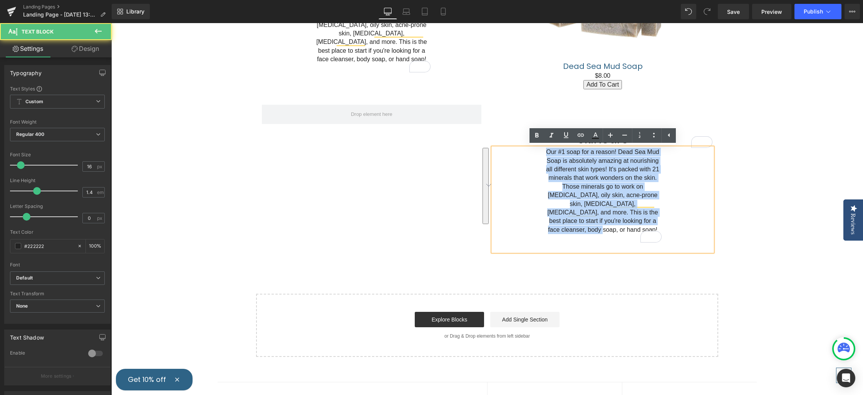
drag, startPoint x: 619, startPoint y: 220, endPoint x: 552, endPoint y: 161, distance: 89.0
click at [541, 152] on div "Our #1 soap for a reason! Dead Sea Mud Soap is absolutely amazing at nourishing…" at bounding box center [603, 200] width 220 height 104
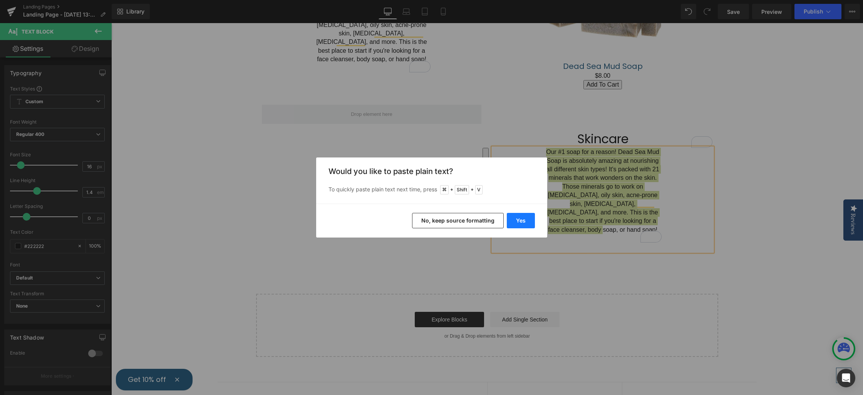
click at [518, 220] on button "Yes" at bounding box center [521, 220] width 28 height 15
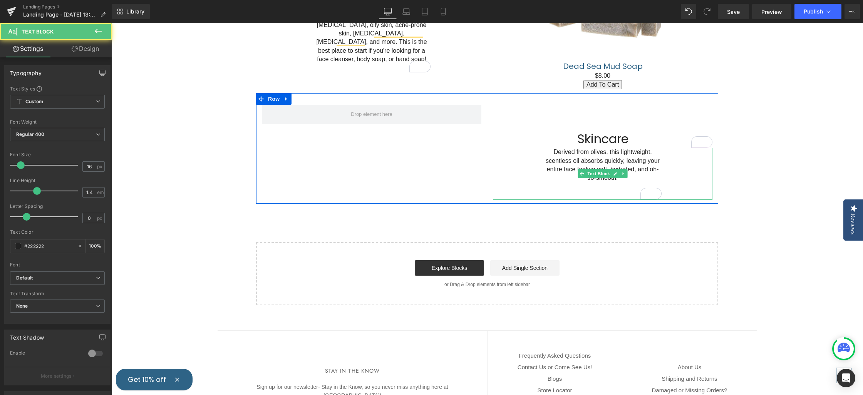
drag, startPoint x: 621, startPoint y: 178, endPoint x: 626, endPoint y: 186, distance: 8.9
click at [621, 178] on p "Derived from olives, this lightweight, scentless oil absorbs quickly, leaving y…" at bounding box center [603, 165] width 118 height 35
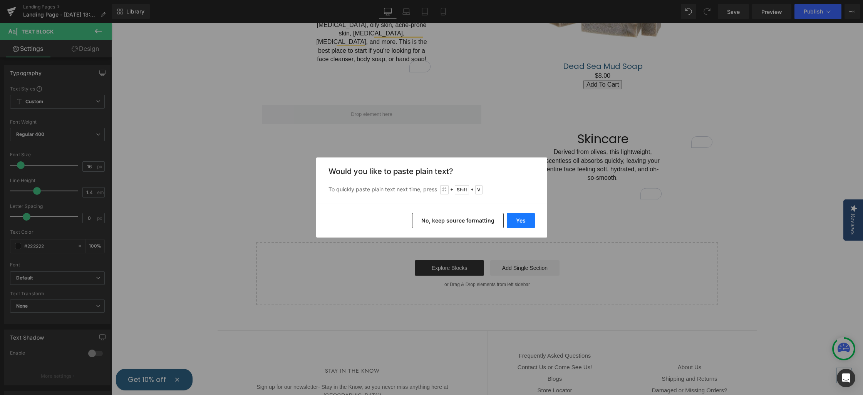
click at [522, 223] on button "Yes" at bounding box center [521, 220] width 28 height 15
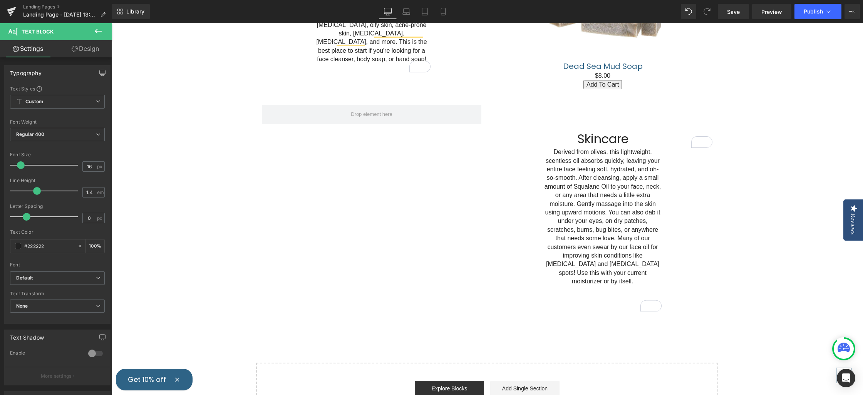
drag, startPoint x: 97, startPoint y: 31, endPoint x: 100, endPoint y: 50, distance: 19.2
click at [97, 31] on icon at bounding box center [98, 31] width 7 height 5
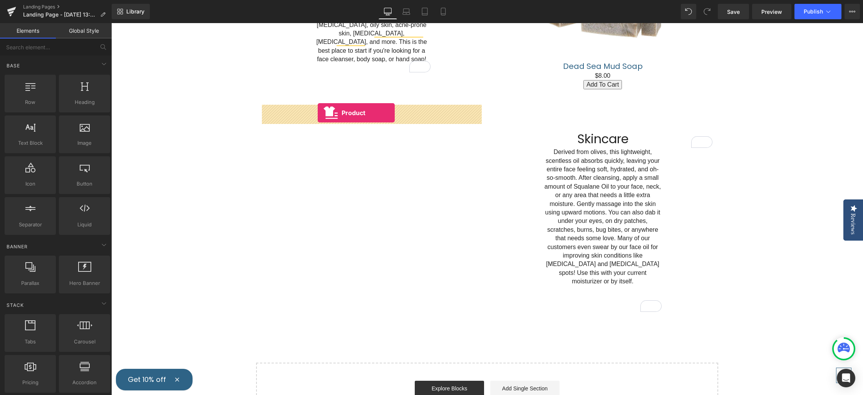
drag, startPoint x: 143, startPoint y: 210, endPoint x: 318, endPoint y: 113, distance: 199.8
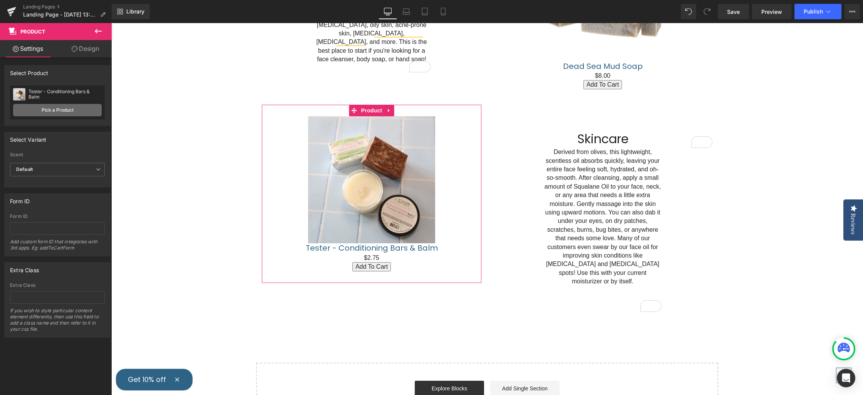
click at [66, 110] on link "Pick a Product" at bounding box center [57, 110] width 89 height 12
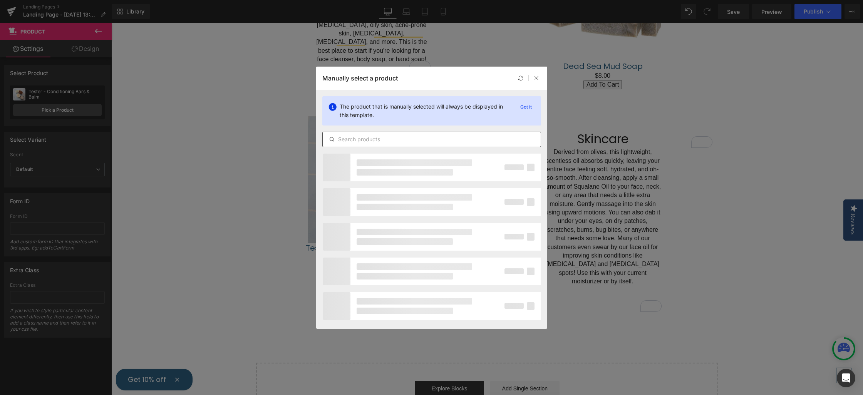
click at [405, 140] on input "text" at bounding box center [432, 139] width 218 height 9
type input "squalane oil"
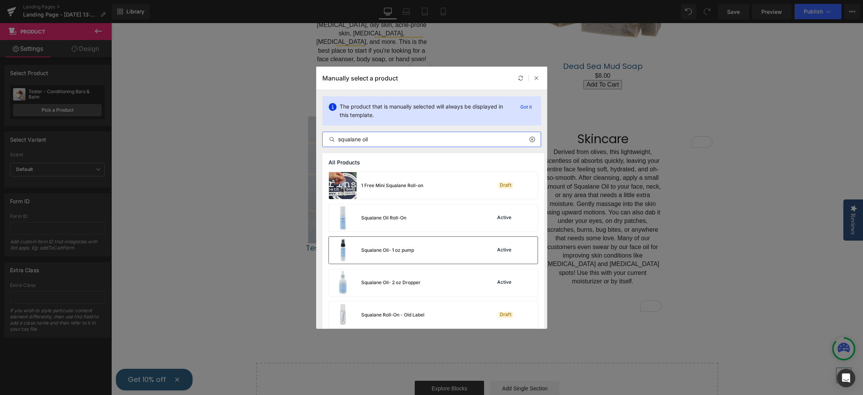
click at [409, 247] on div "Squalane Oil- 1 oz pump" at bounding box center [387, 250] width 53 height 7
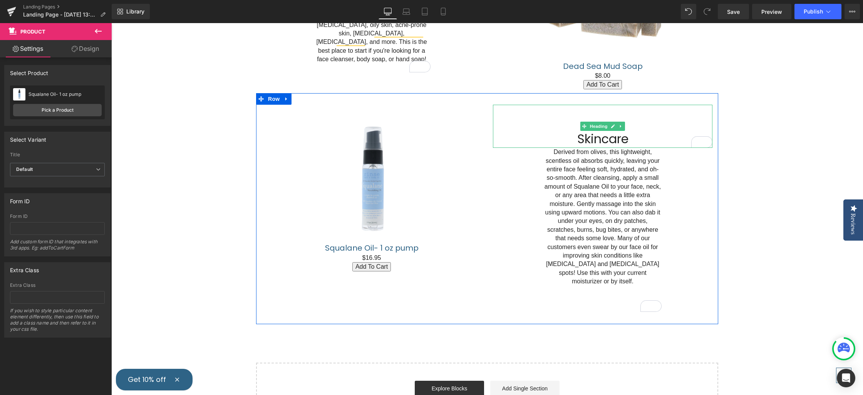
click at [567, 134] on h1 "Skincare" at bounding box center [603, 139] width 220 height 17
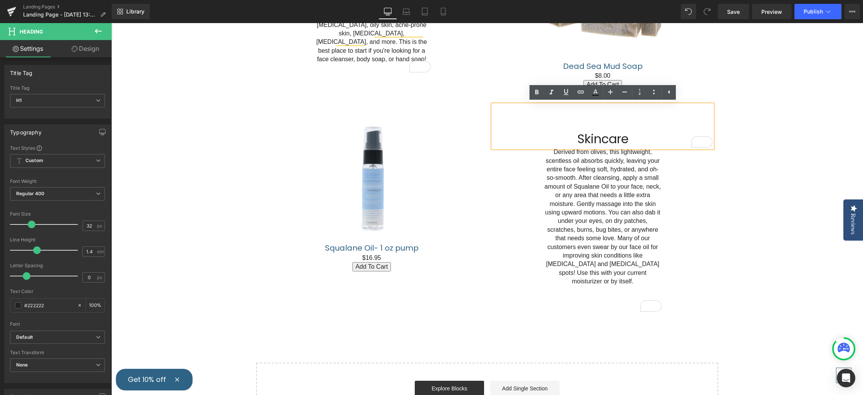
click at [463, 215] on div "Sale Off" at bounding box center [372, 179] width 212 height 127
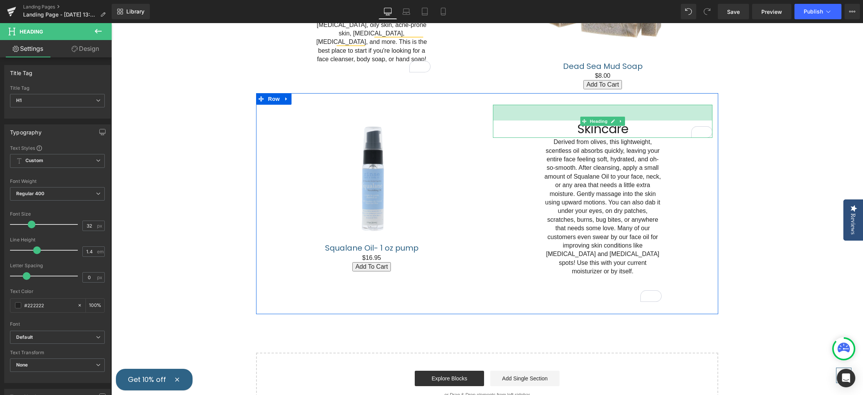
drag, startPoint x: 610, startPoint y: 105, endPoint x: 613, endPoint y: 100, distance: 6.0
click at [607, 95] on div "Sale Off (P) Image Squalane Oil- 1 oz pump (P) Title $0 $16.95 (P) Price Add To…" at bounding box center [487, 203] width 462 height 221
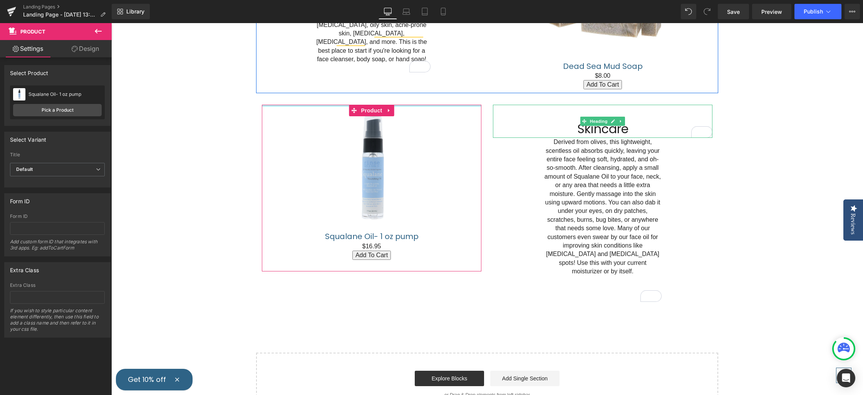
drag, startPoint x: 398, startPoint y: 107, endPoint x: 406, endPoint y: 83, distance: 25.1
click at [401, 84] on div "New to Rinse? Don't know where to start? Heading 49px We totally understand! Th…" at bounding box center [487, 147] width 752 height 538
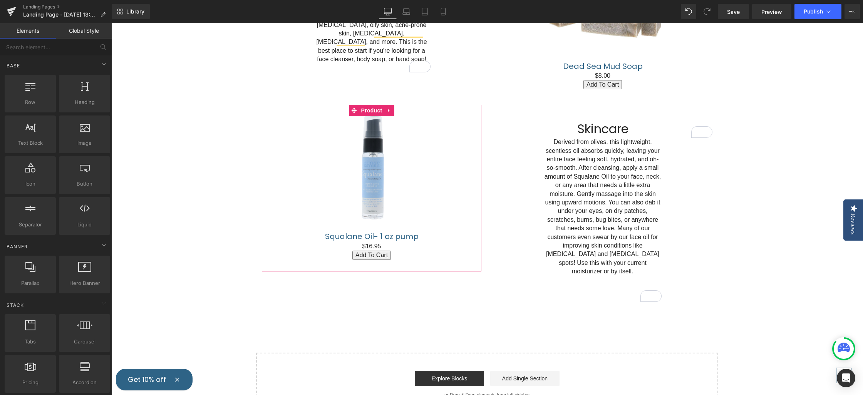
click at [775, 221] on div "New to Rinse? Don't know where to start? Heading 49px We totally understand! Th…" at bounding box center [487, 147] width 752 height 538
click at [758, 189] on div "New to Rinse? Don't know where to start? Heading 49px We totally understand! Th…" at bounding box center [487, 147] width 752 height 538
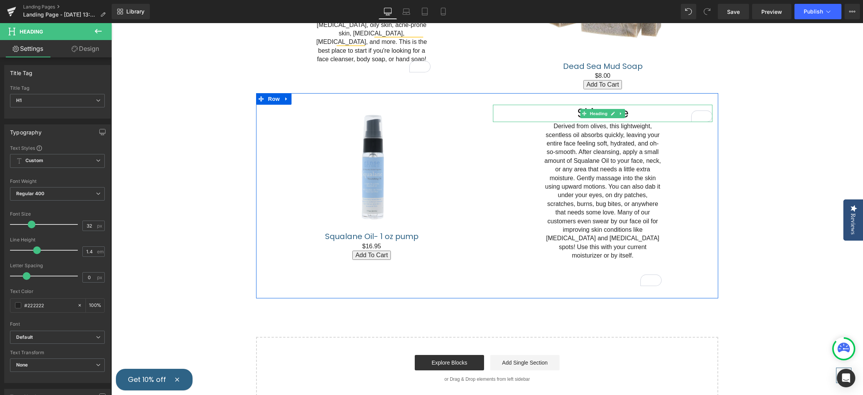
drag, startPoint x: 594, startPoint y: 102, endPoint x: 562, endPoint y: 107, distance: 32.0
click at [593, 112] on div "Skincare Heading" at bounding box center [603, 113] width 220 height 17
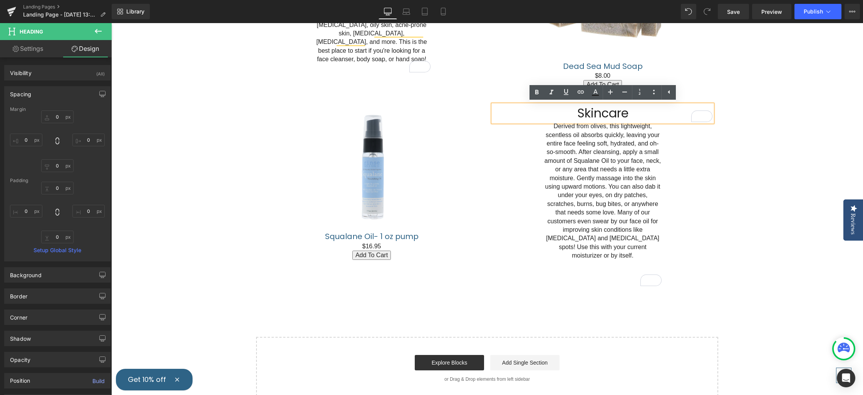
click at [812, 184] on div "New to Rinse? Don't know where to start? Heading 49px We totally understand! Th…" at bounding box center [487, 139] width 752 height 522
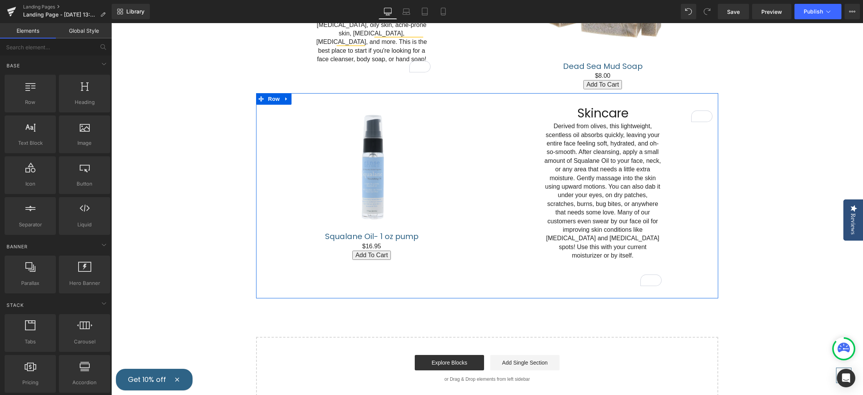
click at [286, 99] on icon at bounding box center [286, 98] width 2 height 3
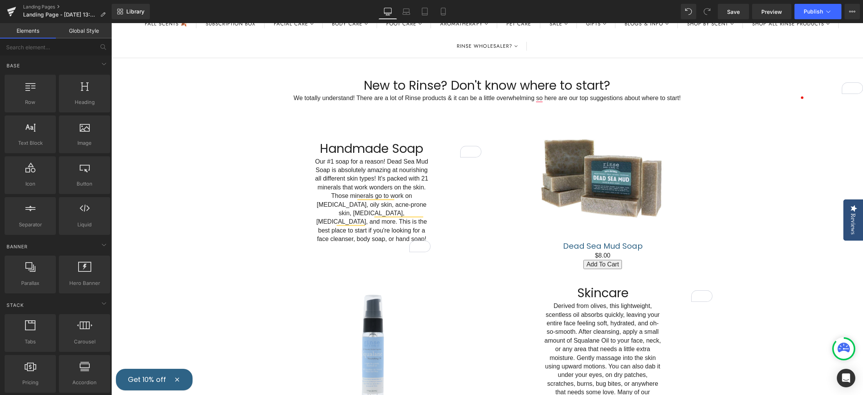
scroll to position [77, 0]
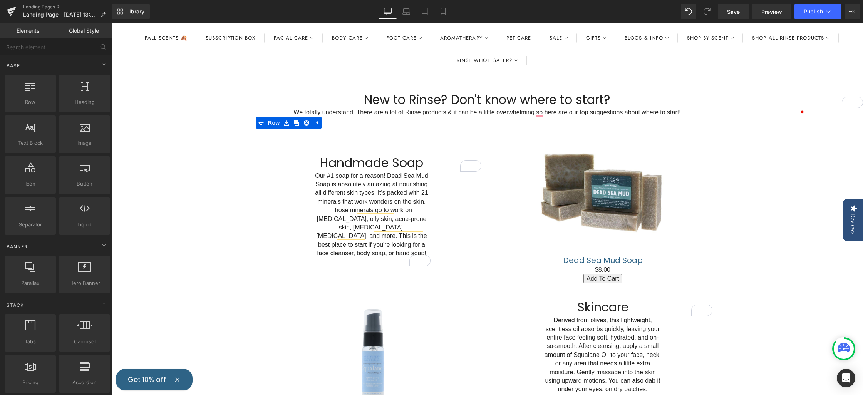
drag, startPoint x: 296, startPoint y: 122, endPoint x: 302, endPoint y: 129, distance: 9.6
click at [295, 122] on icon at bounding box center [296, 122] width 5 height 5
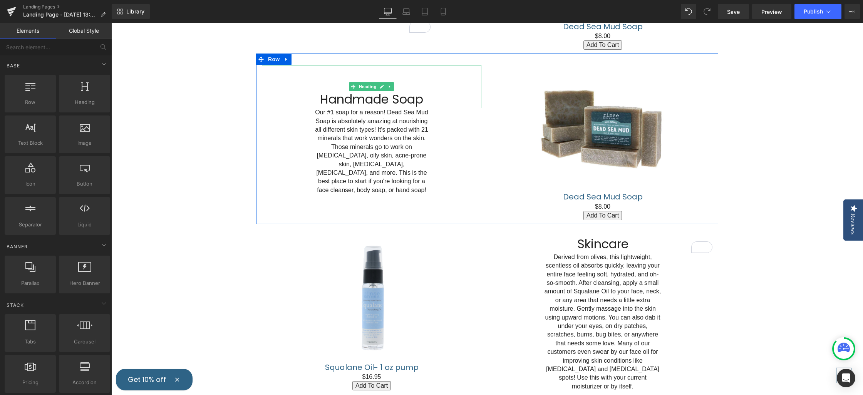
scroll to position [302, 0]
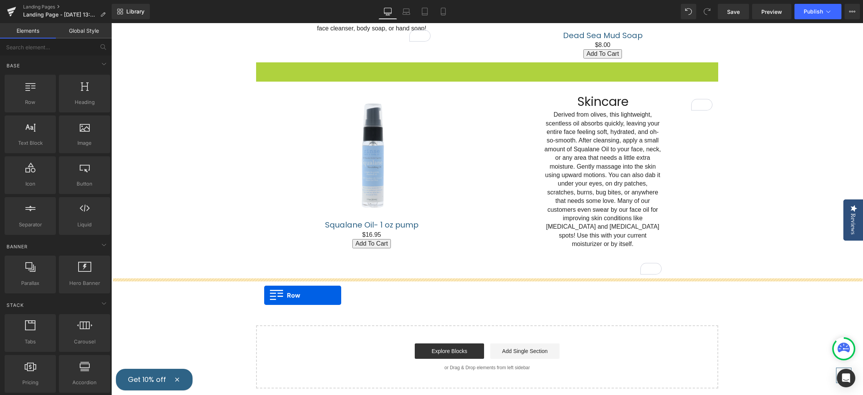
drag, startPoint x: 260, startPoint y: 68, endPoint x: 264, endPoint y: 294, distance: 226.5
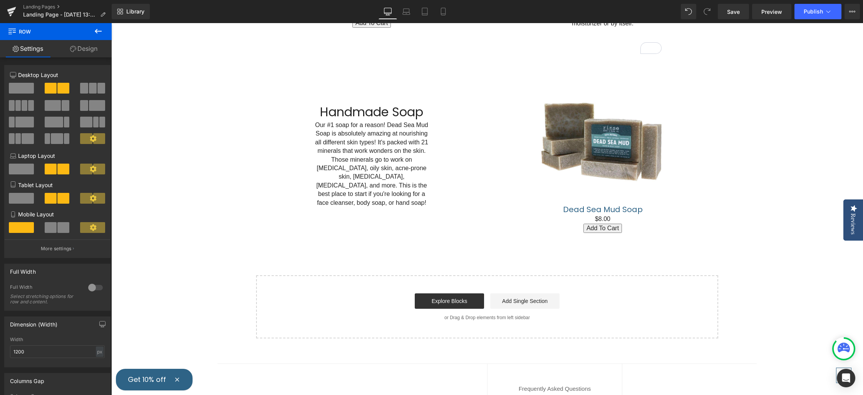
scroll to position [508, 0]
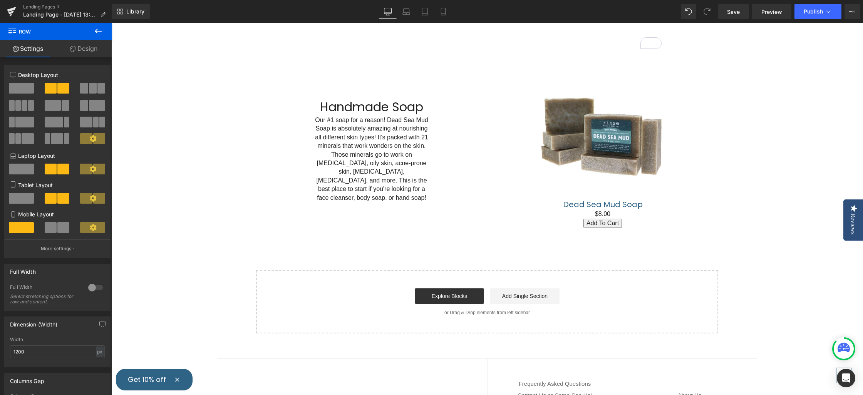
click at [396, 99] on h1 "Handmade Soap" at bounding box center [372, 107] width 220 height 17
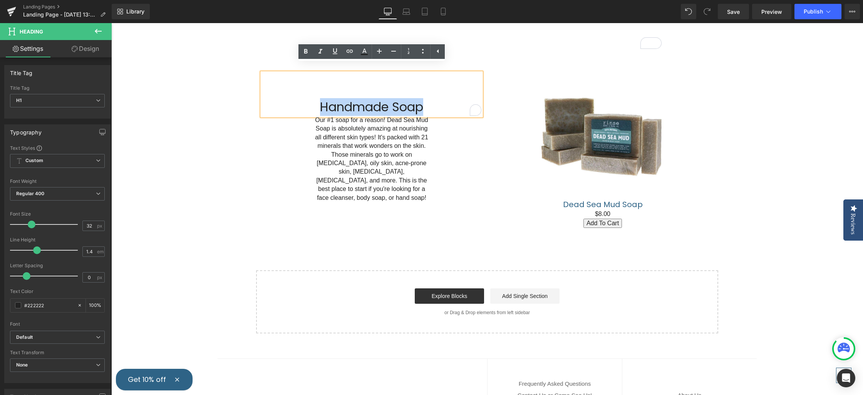
drag, startPoint x: 421, startPoint y: 99, endPoint x: 310, endPoint y: 101, distance: 111.7
click at [310, 101] on h1 "Handmade Soap" at bounding box center [372, 107] width 220 height 17
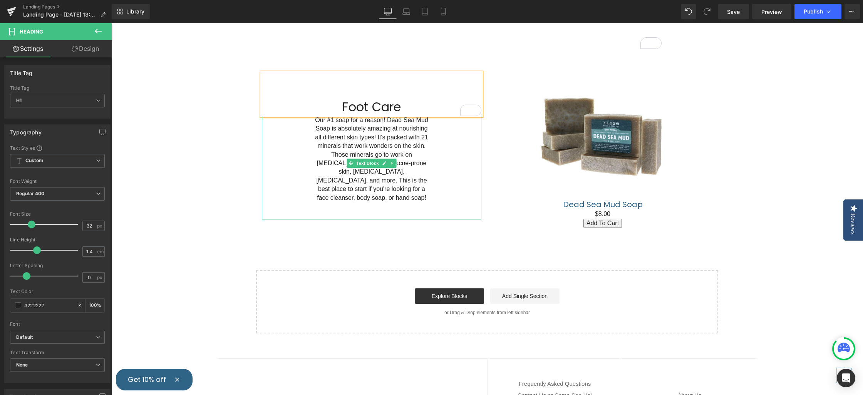
drag, startPoint x: 397, startPoint y: 182, endPoint x: 411, endPoint y: 185, distance: 14.6
click at [398, 181] on p "Our #1 soap for a reason! Dead Sea Mud Soap is absolutely amazing at nourishing…" at bounding box center [372, 159] width 118 height 86
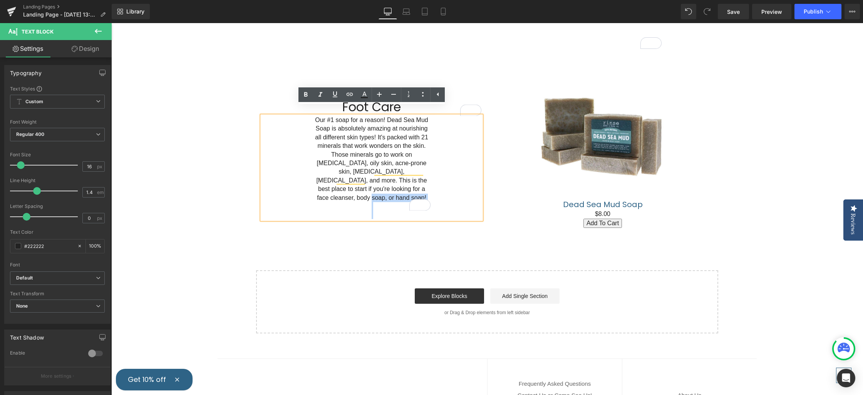
drag, startPoint x: 397, startPoint y: 180, endPoint x: 298, endPoint y: 102, distance: 126.4
click at [302, 105] on div "Foot Care Heading Our #1 soap for a reason! Dead Sea Mud Soap is absolutely ama…" at bounding box center [371, 146] width 231 height 147
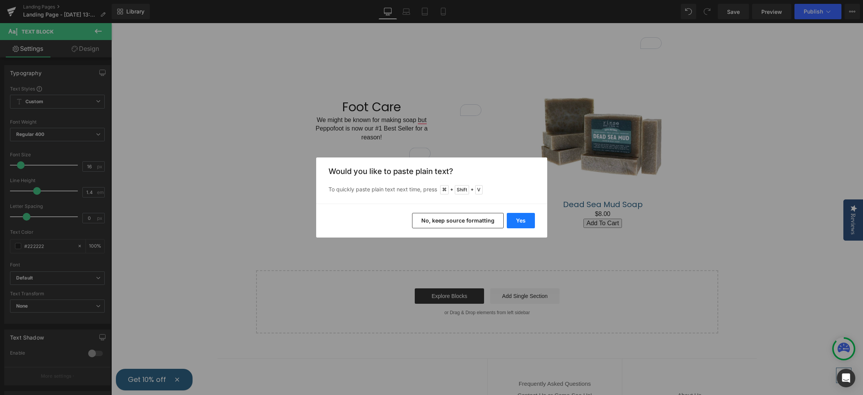
click at [521, 221] on button "Yes" at bounding box center [521, 220] width 28 height 15
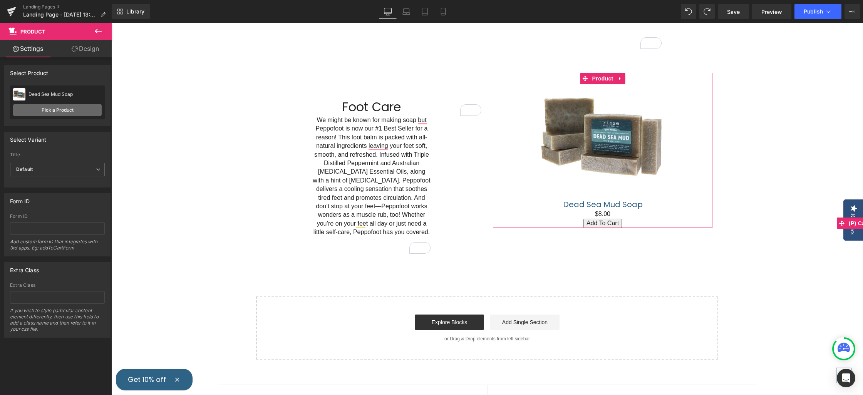
click at [54, 112] on link "Pick a Product" at bounding box center [57, 110] width 89 height 12
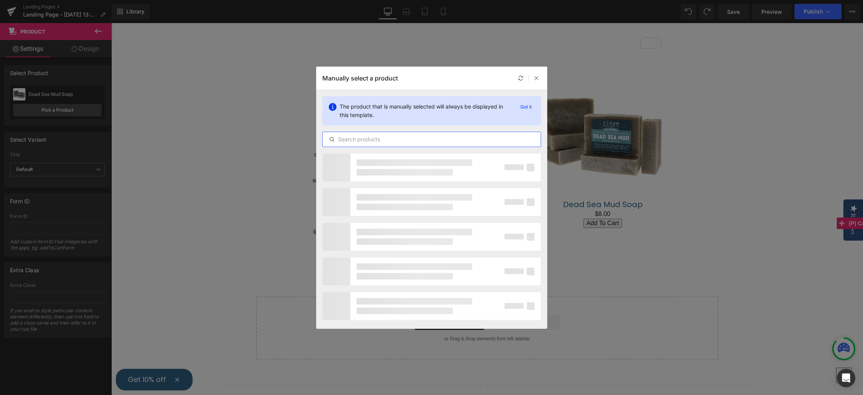
click at [376, 139] on input "text" at bounding box center [432, 139] width 218 height 9
type input "peppofoot stick"
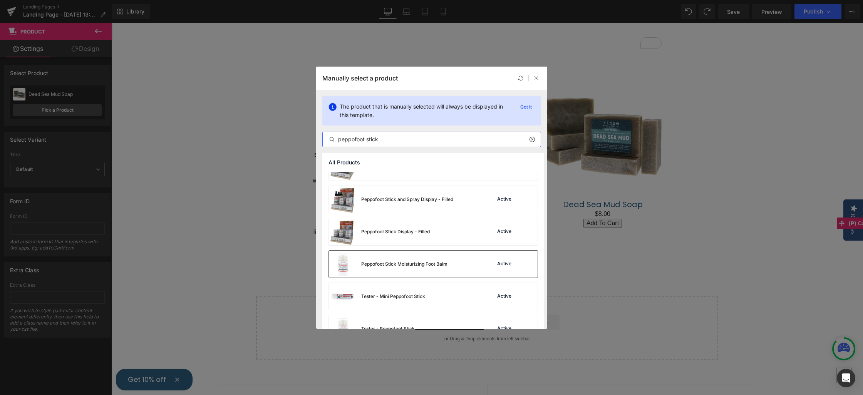
scroll to position [200, 0]
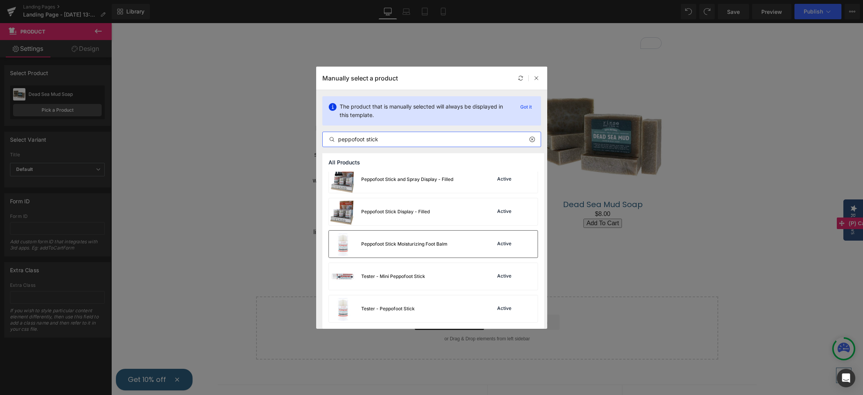
click at [387, 243] on div "Peppofoot Stick Moisturizing Foot Balm" at bounding box center [404, 244] width 86 height 7
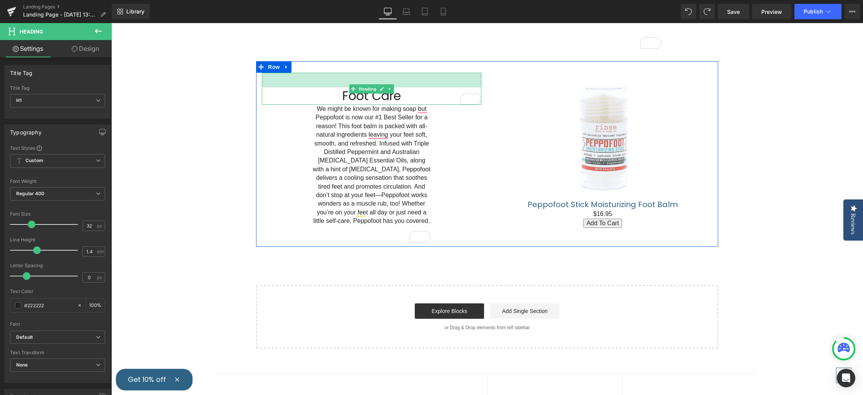
drag, startPoint x: 379, startPoint y: 68, endPoint x: 392, endPoint y: 53, distance: 19.6
click at [377, 61] on div "Foot Care Heading 38px We might be known for making soap but Peppofoot is now o…" at bounding box center [487, 153] width 462 height 185
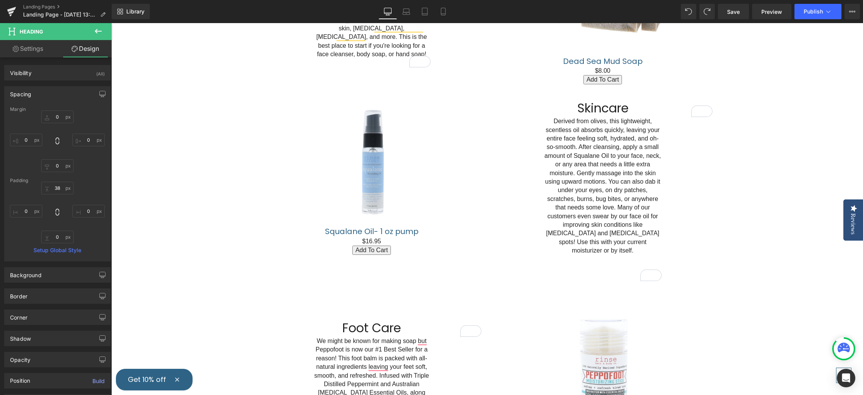
scroll to position [222, 0]
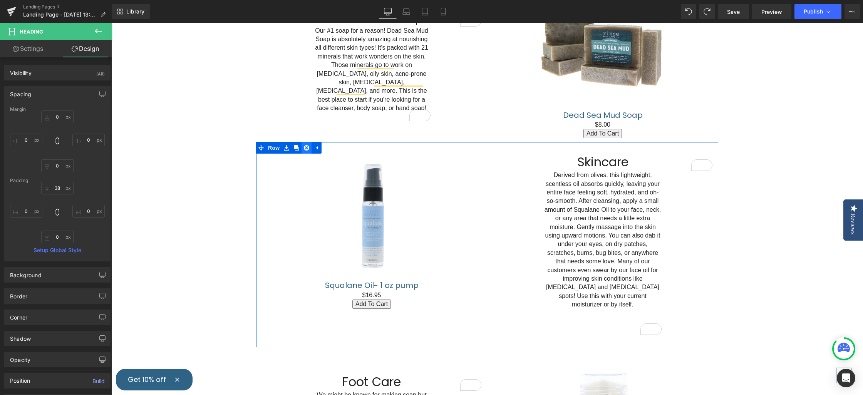
drag, startPoint x: 296, startPoint y: 147, endPoint x: 305, endPoint y: 150, distance: 9.9
click at [296, 147] on icon at bounding box center [296, 147] width 5 height 5
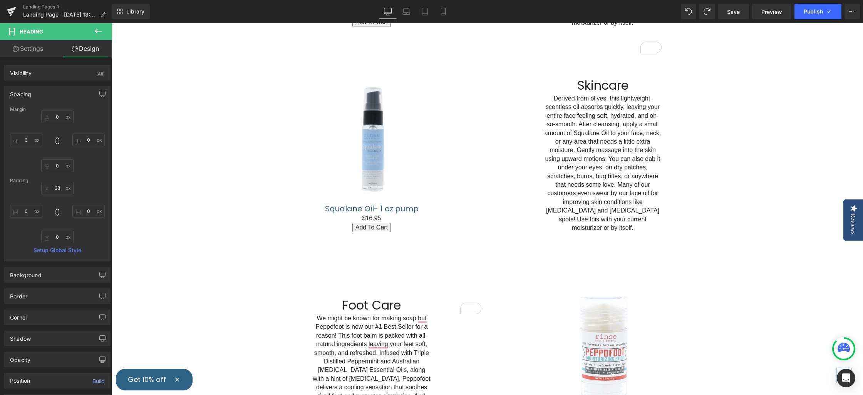
scroll to position [507, 0]
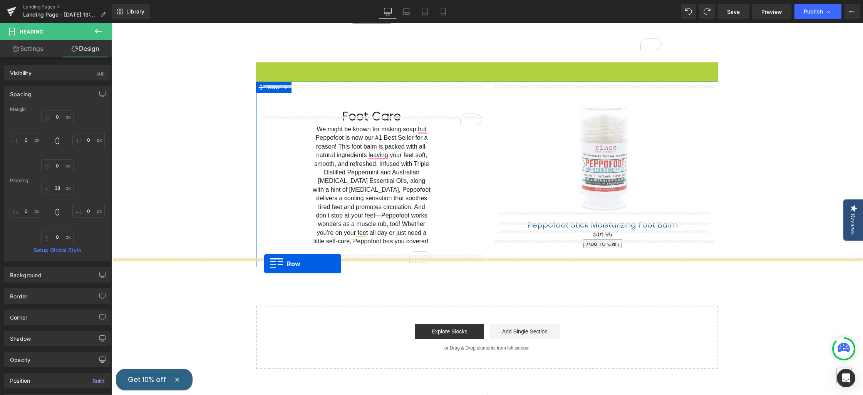
drag, startPoint x: 261, startPoint y: 59, endPoint x: 264, endPoint y: 263, distance: 204.1
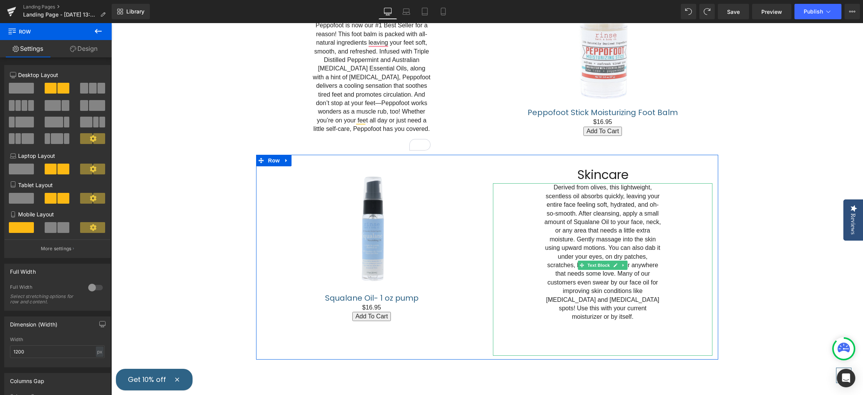
scroll to position [649, 0]
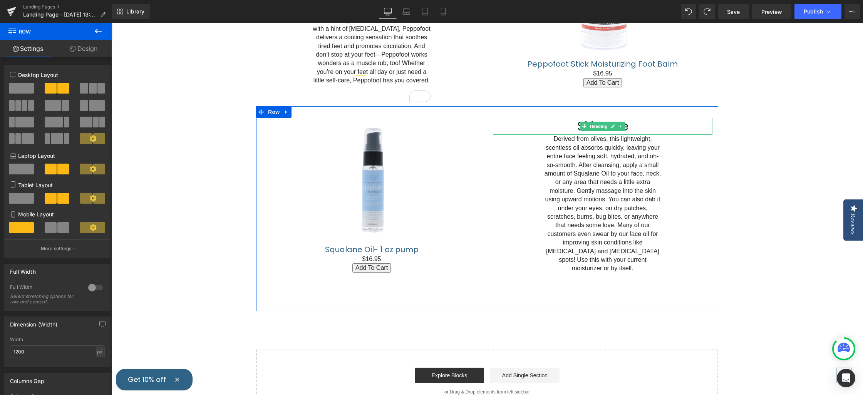
click at [640, 118] on h1 "Skincare" at bounding box center [603, 126] width 220 height 17
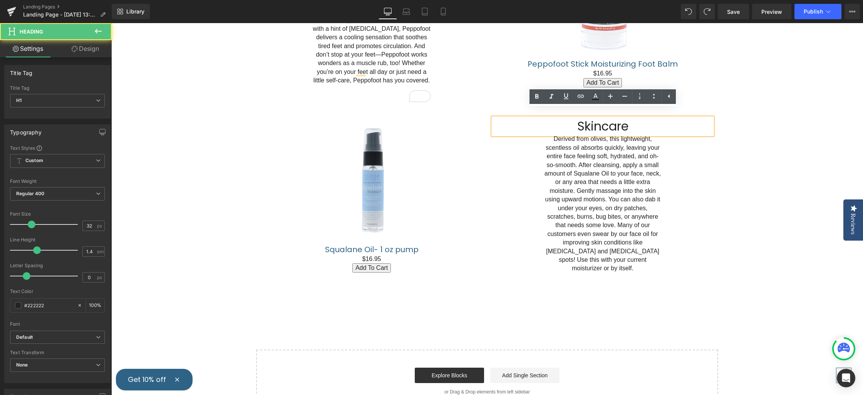
click at [640, 118] on h1 "Skincare" at bounding box center [603, 126] width 220 height 17
drag, startPoint x: 619, startPoint y: 118, endPoint x: 569, endPoint y: 116, distance: 50.1
click at [571, 118] on h1 "Skincare" at bounding box center [603, 126] width 220 height 17
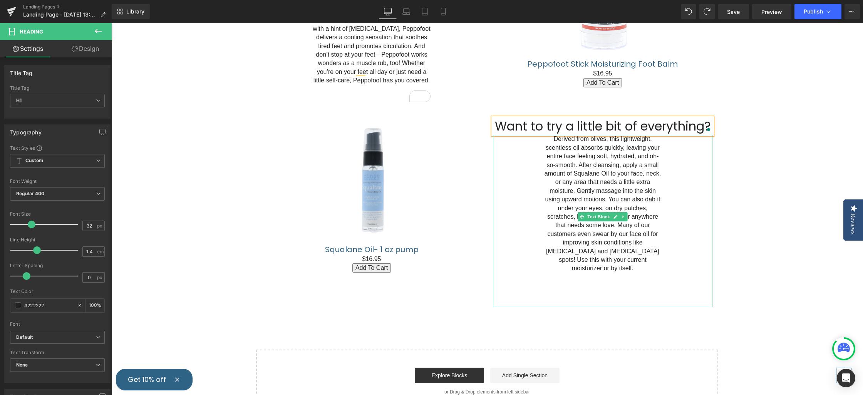
click at [630, 253] on p "Derived from olives, this lightweight, scentless oil absorbs quickly, leaving y…" at bounding box center [603, 204] width 118 height 138
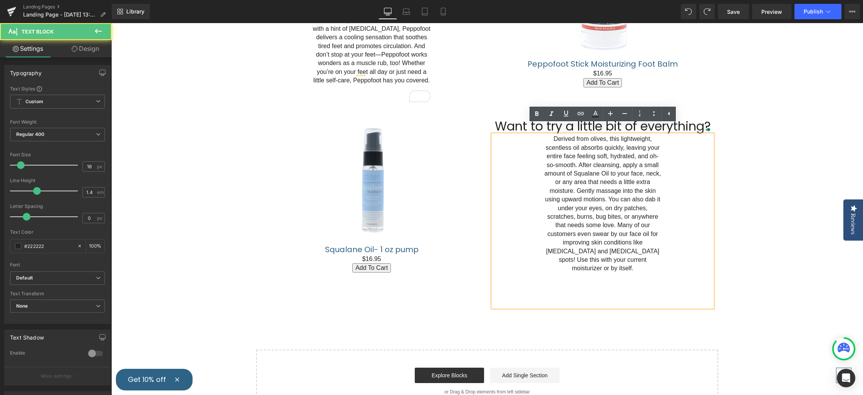
drag, startPoint x: 630, startPoint y: 253, endPoint x: 639, endPoint y: 255, distance: 8.8
click at [630, 253] on p "Derived from olives, this lightweight, scentless oil absorbs quickly, leaving y…" at bounding box center [603, 204] width 118 height 138
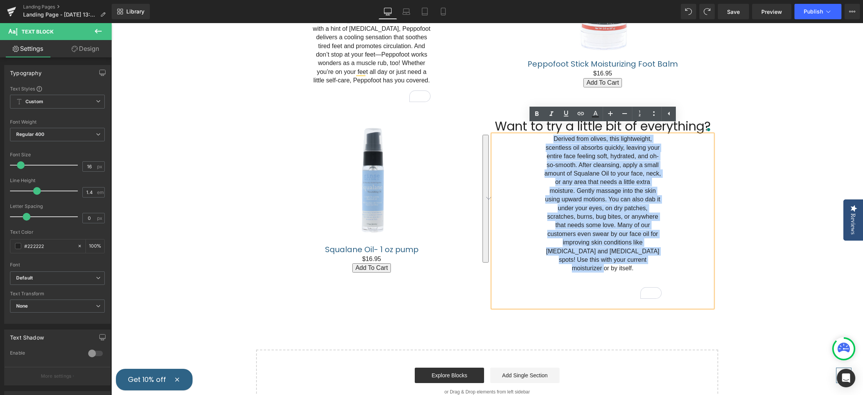
drag, startPoint x: 638, startPoint y: 250, endPoint x: 545, endPoint y: 131, distance: 151.5
click at [546, 135] on p "Derived from olives, this lightweight, scentless oil absorbs quickly, leaving y…" at bounding box center [603, 204] width 118 height 138
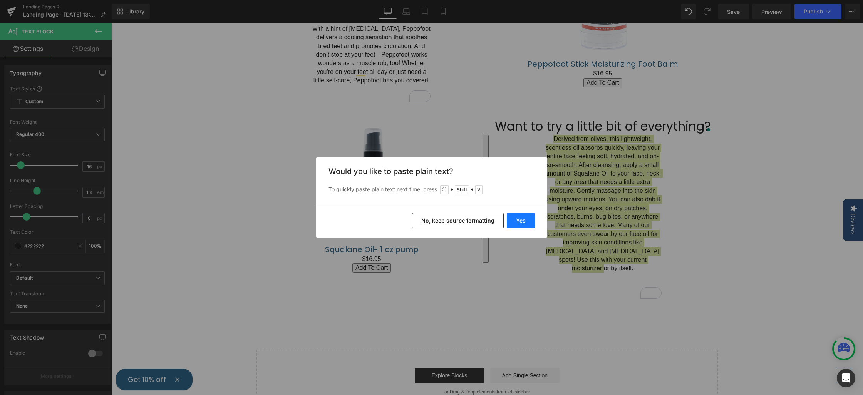
click at [525, 220] on button "Yes" at bounding box center [521, 220] width 28 height 15
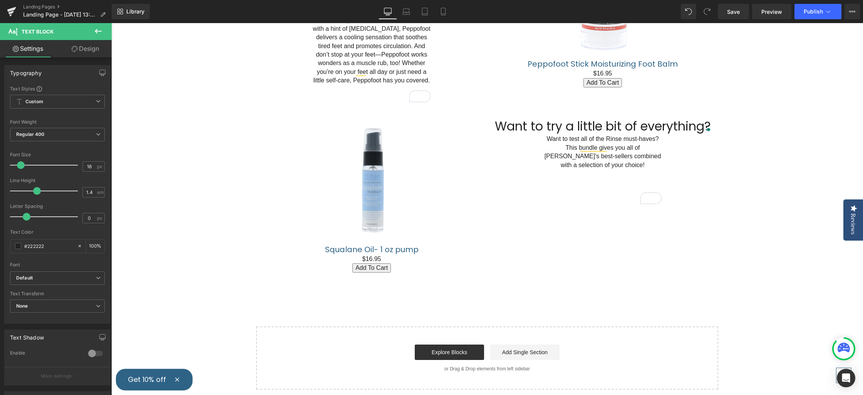
scroll to position [649, 0]
click at [616, 154] on p "Want to test all of the Rinse must-haves? This bundle gives you all of [PERSON_…" at bounding box center [603, 152] width 118 height 35
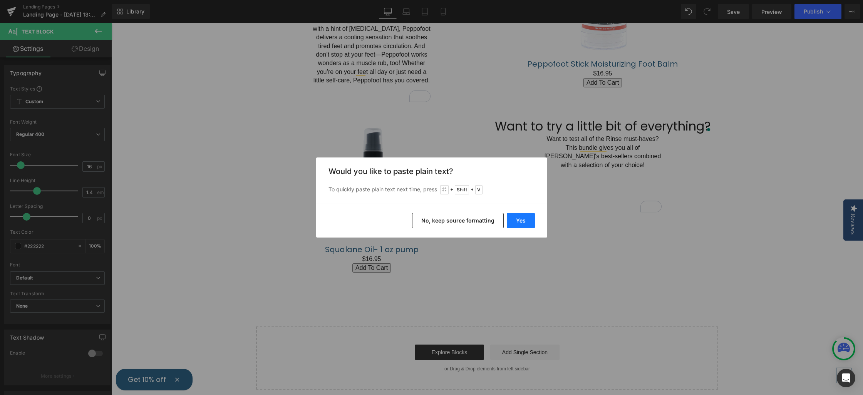
click at [523, 222] on button "Yes" at bounding box center [521, 220] width 28 height 15
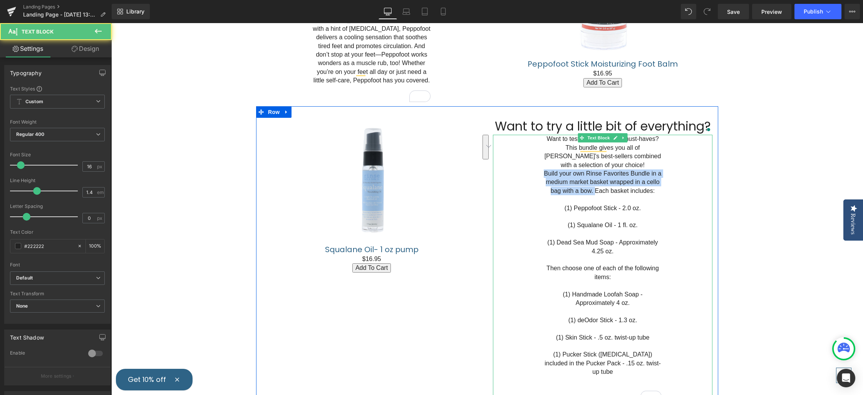
drag, startPoint x: 595, startPoint y: 182, endPoint x: 547, endPoint y: 168, distance: 49.6
click at [539, 166] on div "Want to test all of the Rinse must-haves? This bundle gives you all of Rinse's …" at bounding box center [603, 273] width 220 height 276
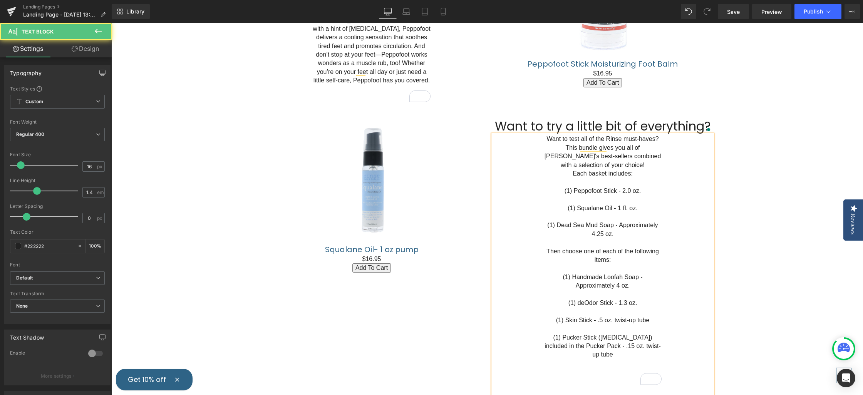
click at [595, 178] on p "To enrich screen reader interactions, please activate Accessibility in Grammarl…" at bounding box center [603, 182] width 118 height 8
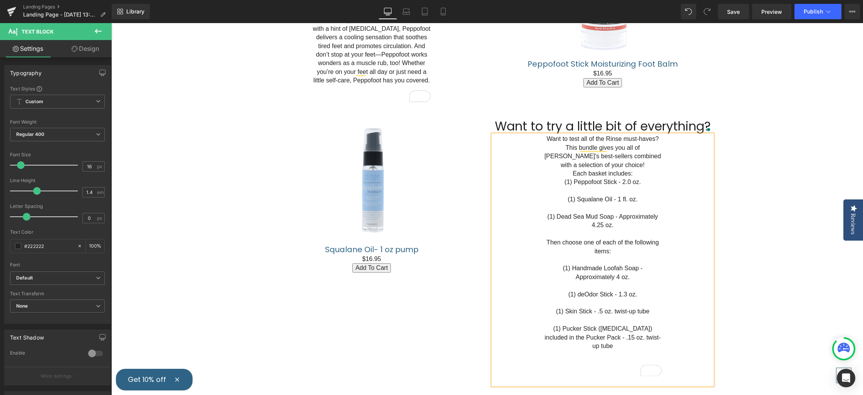
click at [600, 187] on p "To enrich screen reader interactions, please activate Accessibility in Grammarl…" at bounding box center [603, 191] width 118 height 8
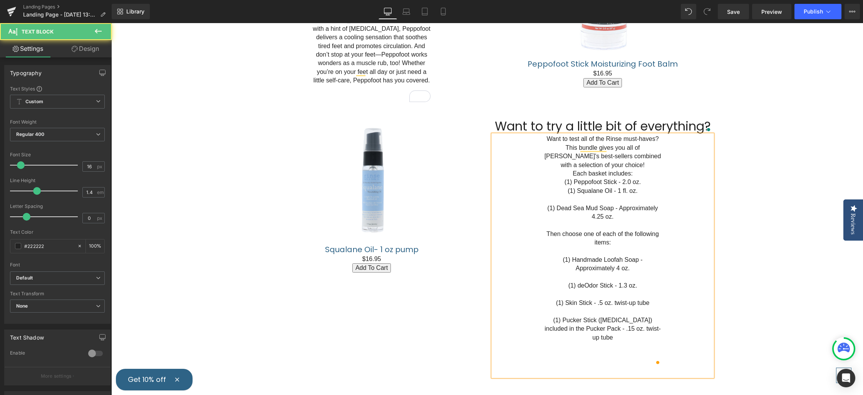
drag, startPoint x: 607, startPoint y: 191, endPoint x: 612, endPoint y: 193, distance: 5.0
click at [607, 195] on p "To enrich screen reader interactions, please activate Accessibility in Grammarl…" at bounding box center [603, 199] width 118 height 8
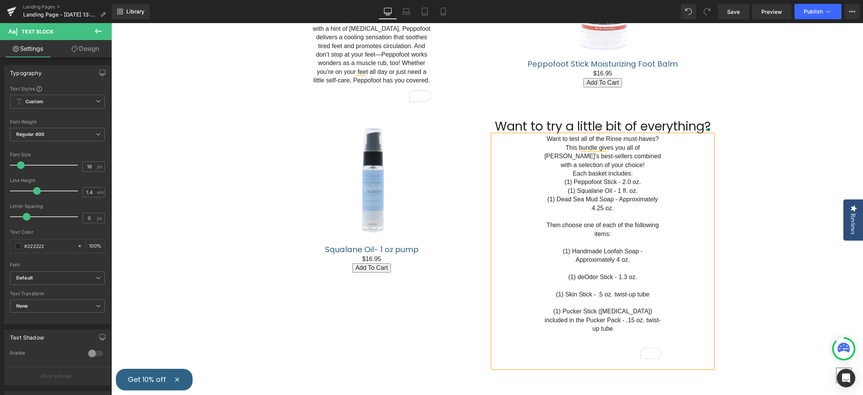
click at [607, 213] on p "To enrich screen reader interactions, please activate Accessibility in Grammarl…" at bounding box center [603, 217] width 118 height 8
drag, startPoint x: 605, startPoint y: 235, endPoint x: 613, endPoint y: 239, distance: 8.8
click at [605, 238] on p "To enrich screen reader interactions, please activate Accessibility in Grammarl…" at bounding box center [603, 242] width 118 height 8
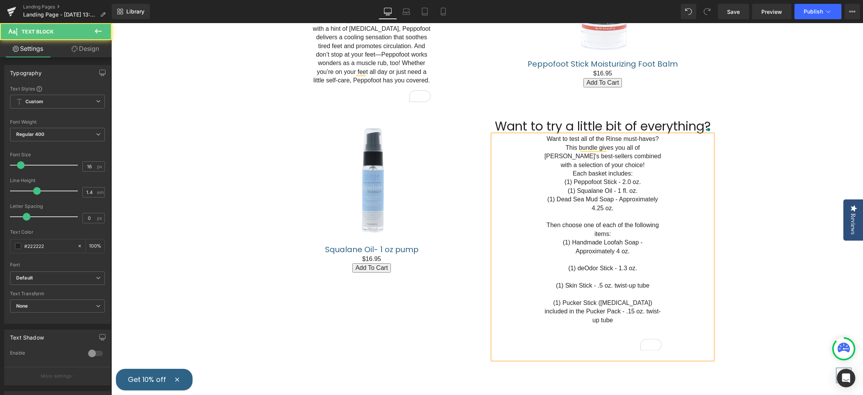
click at [608, 264] on p "(1) deOdor Stick - 1.3 oz." at bounding box center [603, 268] width 118 height 8
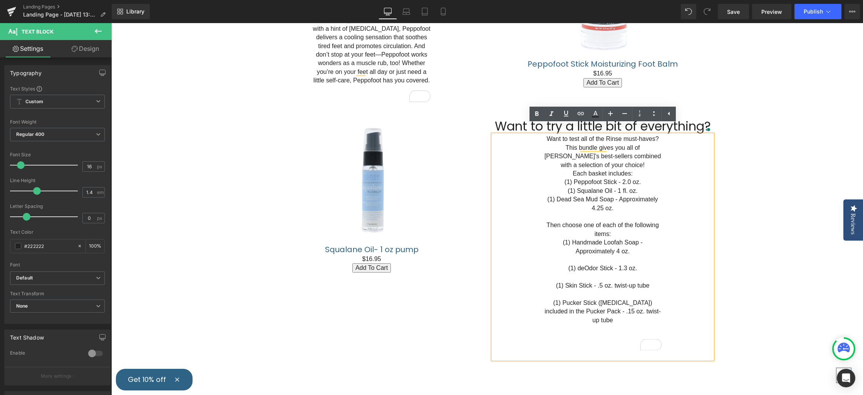
click at [609, 256] on p "To enrich screen reader interactions, please activate Accessibility in Grammarl…" at bounding box center [603, 260] width 118 height 8
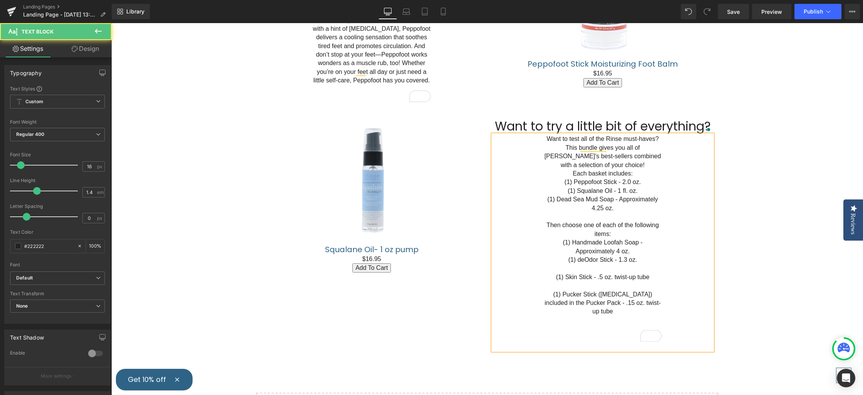
click at [609, 264] on p "To enrich screen reader interactions, please activate Accessibility in Grammarl…" at bounding box center [603, 268] width 118 height 8
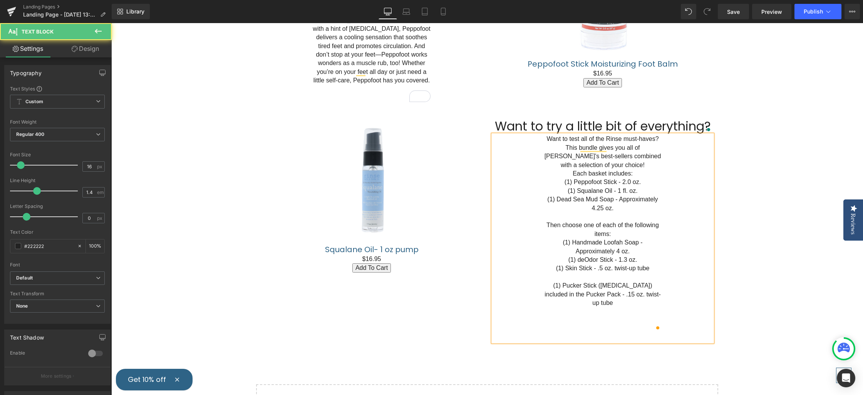
click at [604, 273] on p "To enrich screen reader interactions, please activate Accessibility in Grammarl…" at bounding box center [603, 277] width 118 height 8
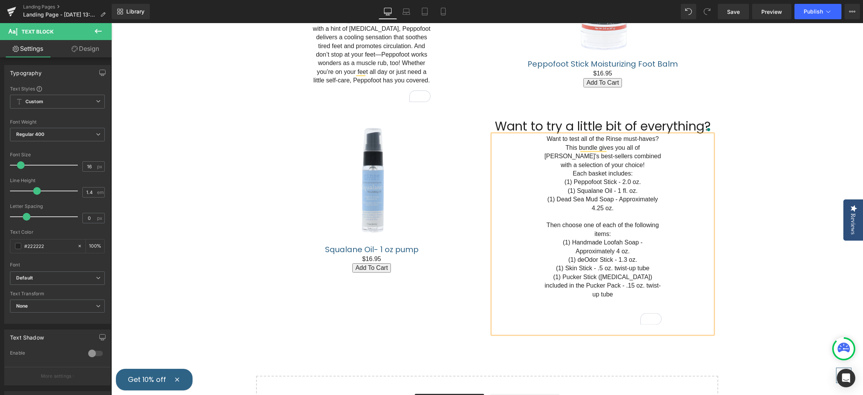
click at [610, 307] on p "To enrich screen reader interactions, please activate Accessibility in Grammarl…" at bounding box center [603, 311] width 118 height 8
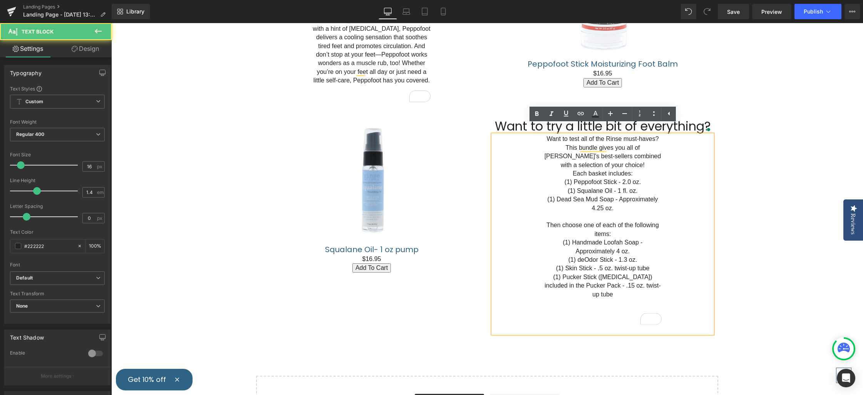
click at [604, 325] on p "To enrich screen reader interactions, please activate Accessibility in Grammarl…" at bounding box center [603, 329] width 118 height 8
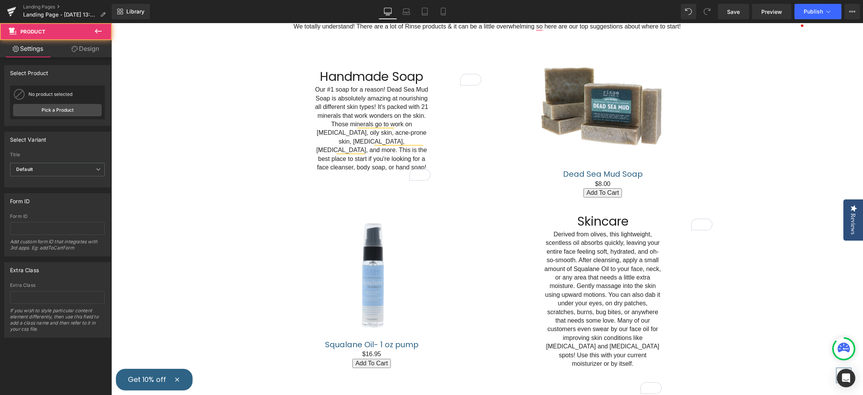
scroll to position [1135, 0]
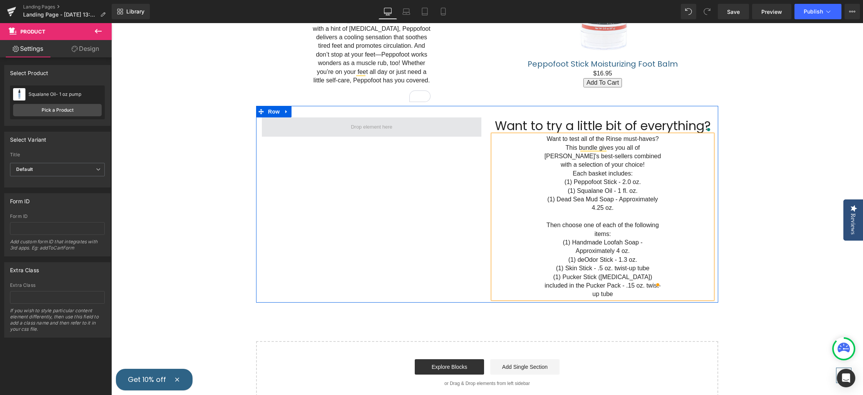
click at [362, 122] on span at bounding box center [371, 127] width 47 height 11
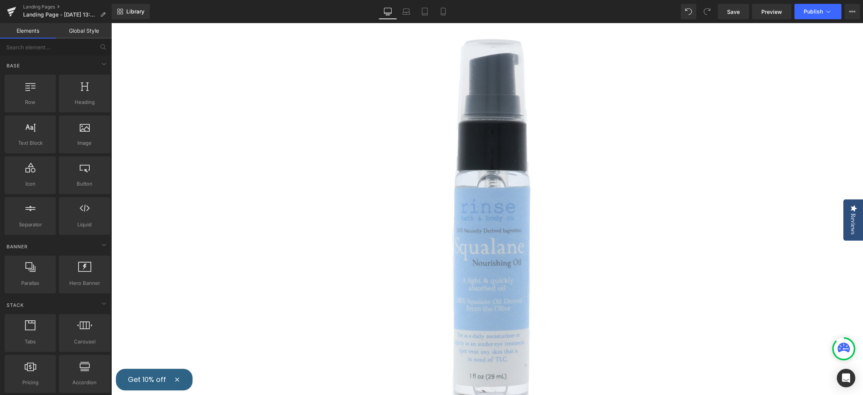
scroll to position [0, 0]
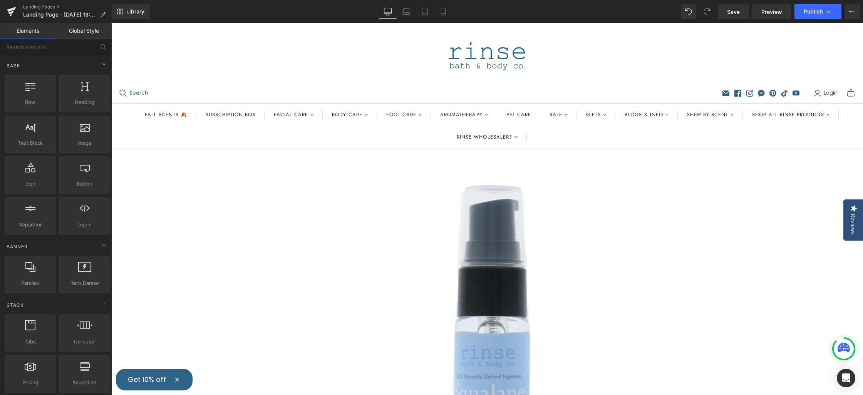
click at [490, 285] on img at bounding box center [487, 372] width 446 height 446
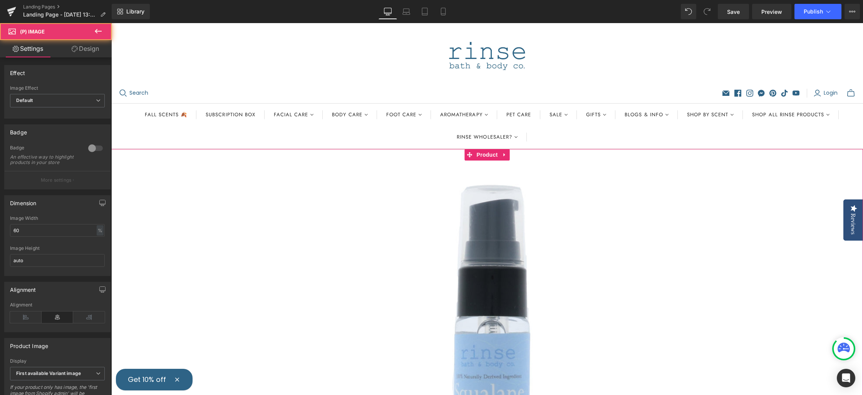
click at [503, 153] on icon at bounding box center [504, 155] width 5 height 6
click at [509, 156] on icon at bounding box center [509, 155] width 5 height 6
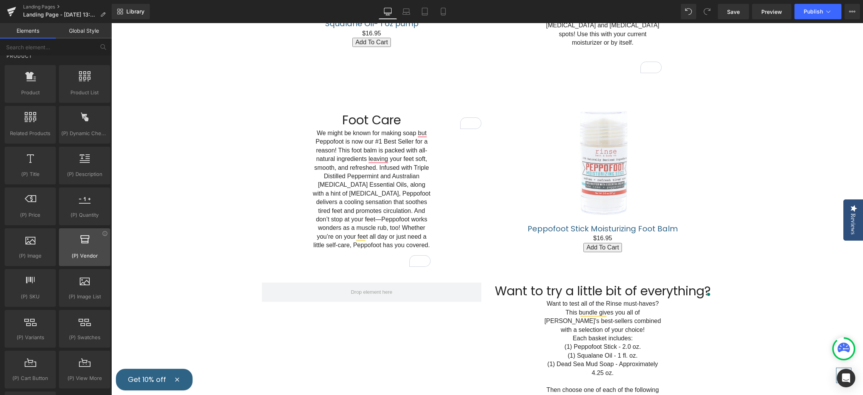
scroll to position [469, 0]
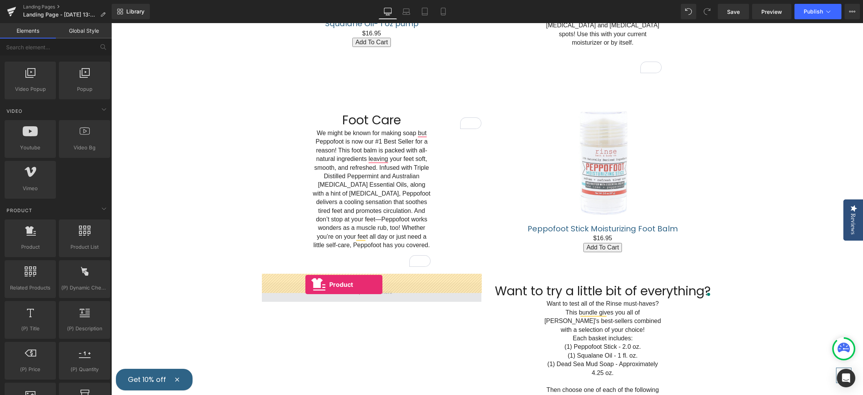
drag, startPoint x: 159, startPoint y: 264, endPoint x: 306, endPoint y: 284, distance: 147.7
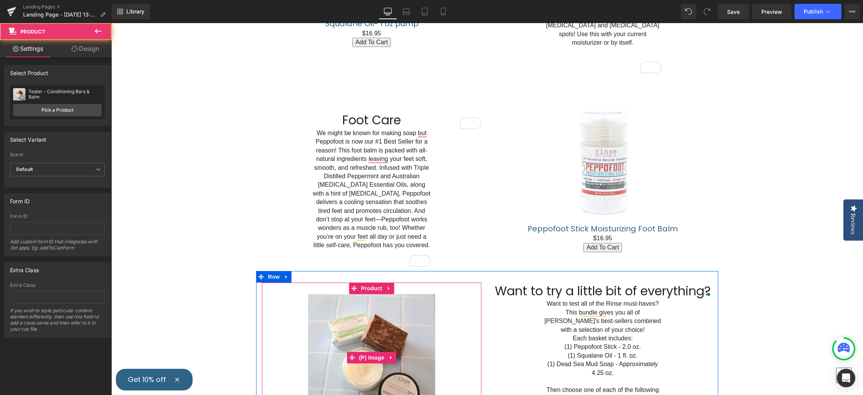
click at [360, 320] on img at bounding box center [371, 357] width 127 height 127
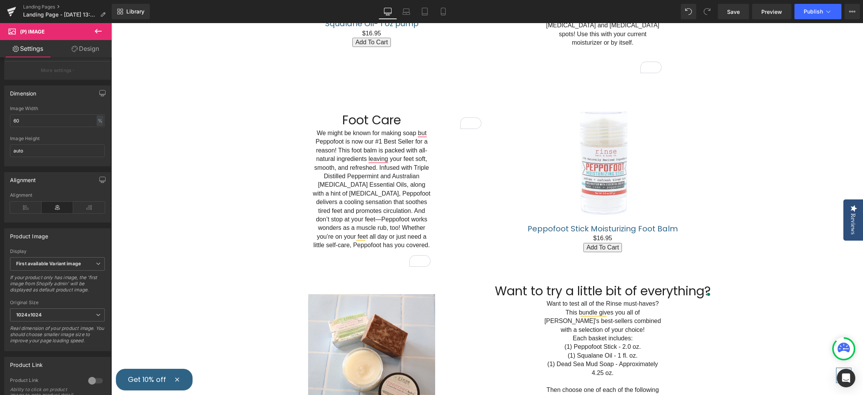
scroll to position [159, 0]
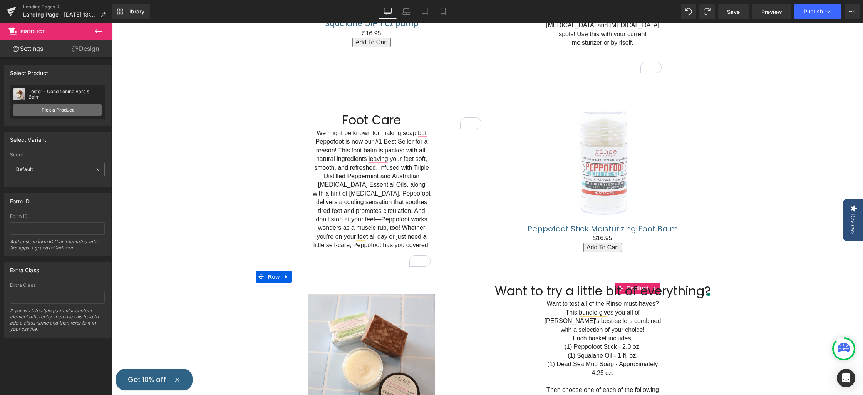
click at [60, 110] on link "Pick a Product" at bounding box center [57, 110] width 89 height 12
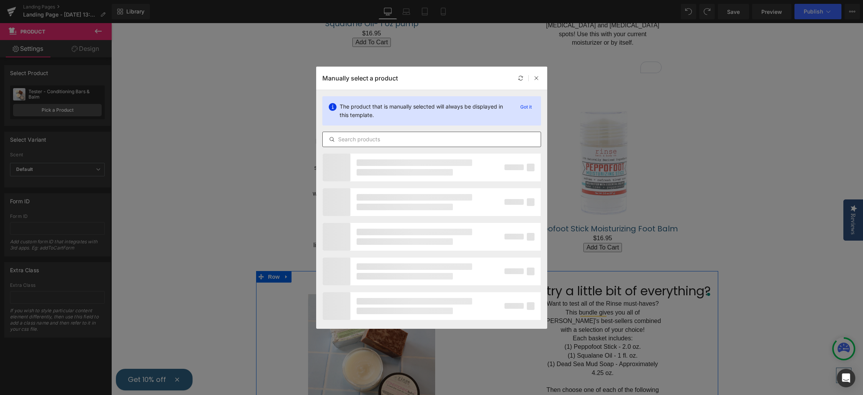
click at [399, 139] on input "text" at bounding box center [432, 139] width 218 height 9
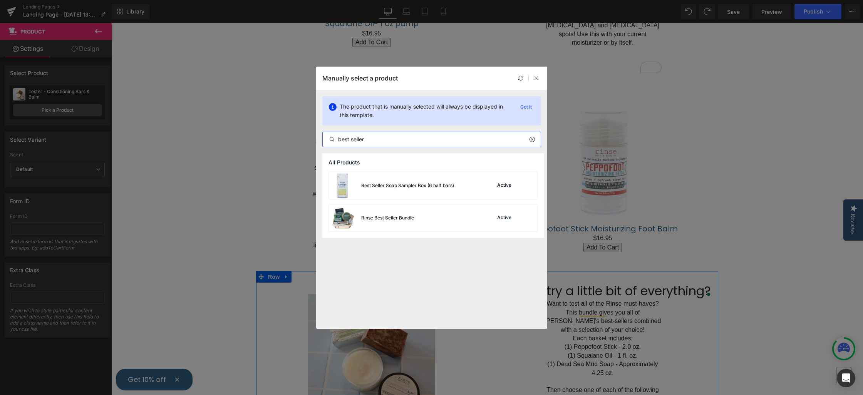
drag, startPoint x: 353, startPoint y: 136, endPoint x: 305, endPoint y: 128, distance: 48.8
click at [309, 127] on div "Manually select a product The product that is manually selected will always be …" at bounding box center [431, 197] width 863 height 395
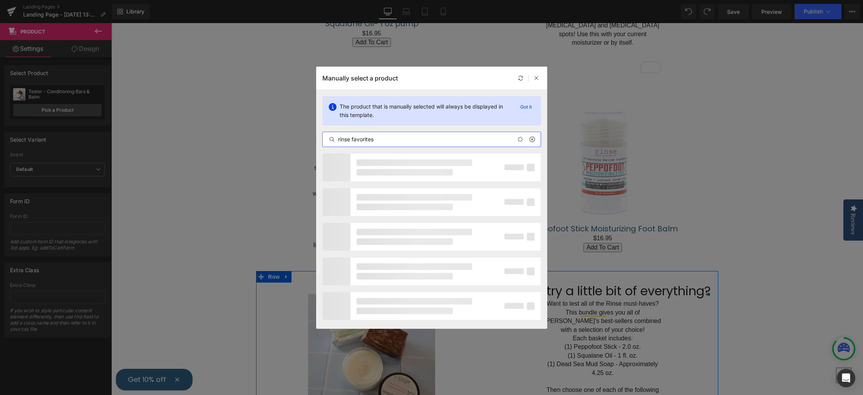
type input "rinse favorites"
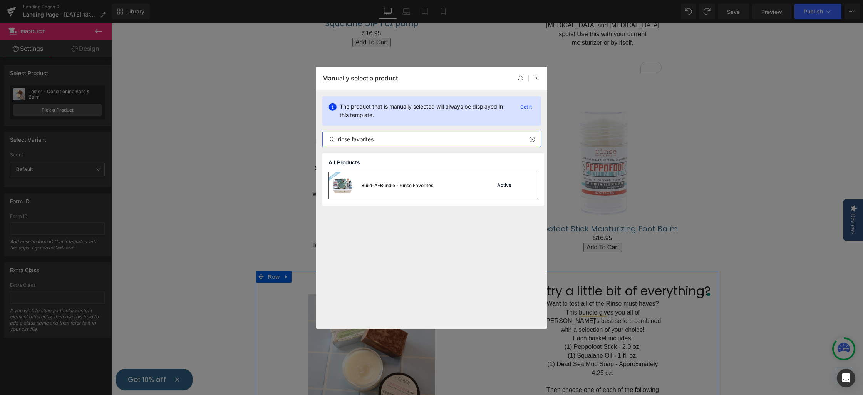
click at [420, 189] on div "Build-A-Bundle - Rinse Favorites" at bounding box center [381, 185] width 104 height 27
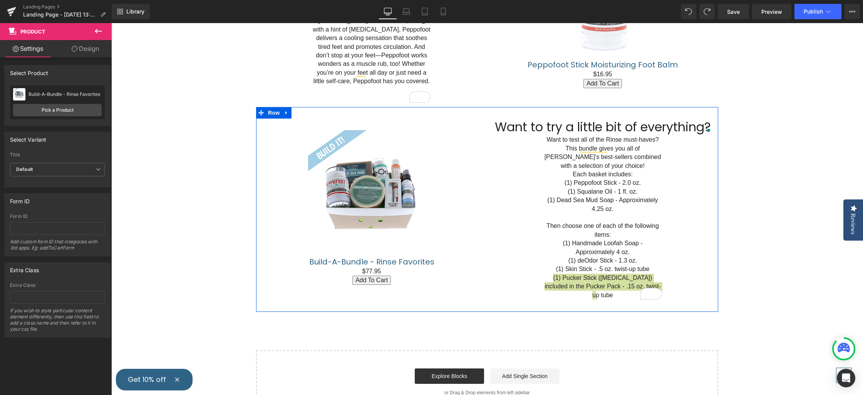
scroll to position [692, 0]
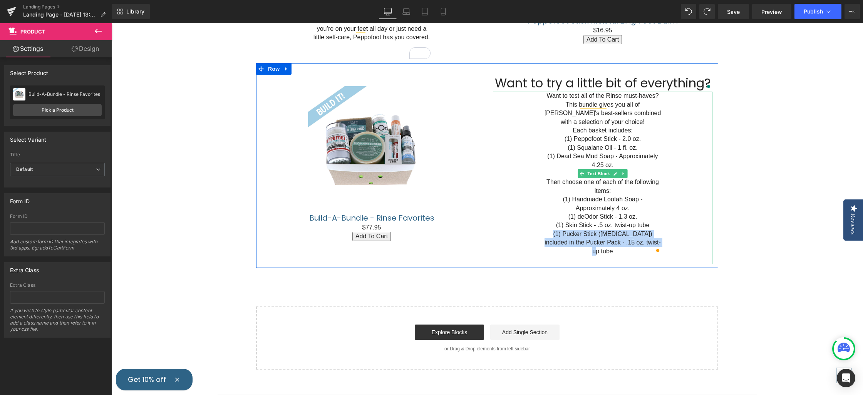
click at [607, 182] on p "Then choose one of each of the following items:" at bounding box center [603, 186] width 118 height 17
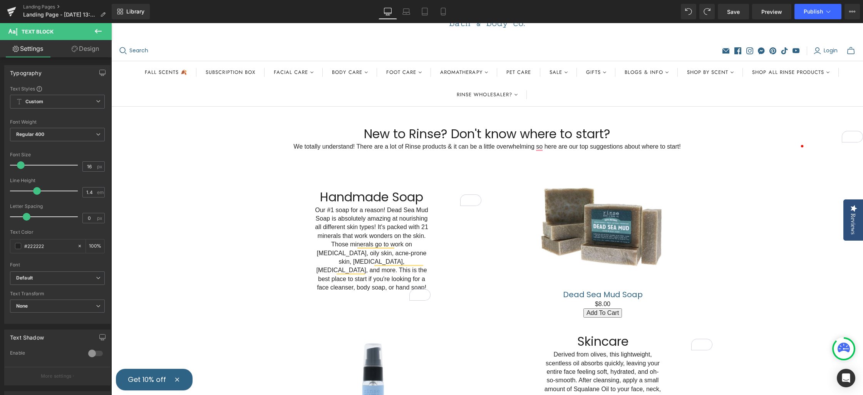
scroll to position [0, 0]
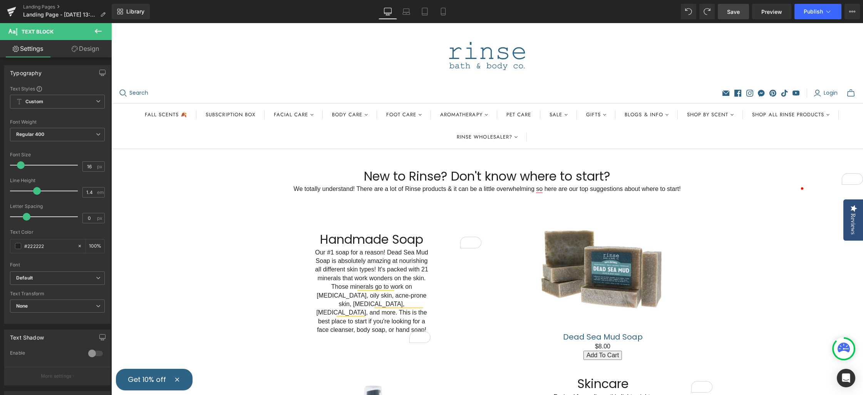
click at [733, 10] on span "Save" at bounding box center [733, 12] width 13 height 8
click at [818, 9] on span "Publish" at bounding box center [813, 11] width 19 height 6
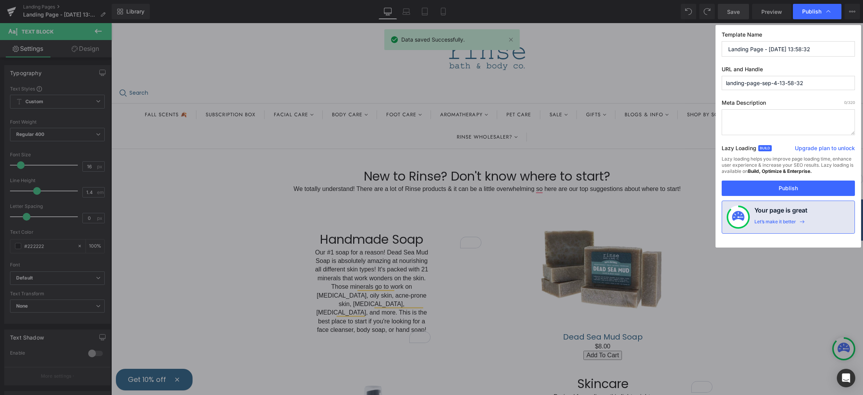
drag, startPoint x: 812, startPoint y: 47, endPoint x: 710, endPoint y: 44, distance: 102.1
click at [711, 44] on div "Publish Template Name Landing Page - Sep 4, 13:58:32 URL and Handle landing-pag…" at bounding box center [431, 197] width 863 height 395
type input "S"
type input "New to Rinse"
click at [811, 82] on input "landing-page-sep-4-13-58-32" at bounding box center [788, 83] width 133 height 14
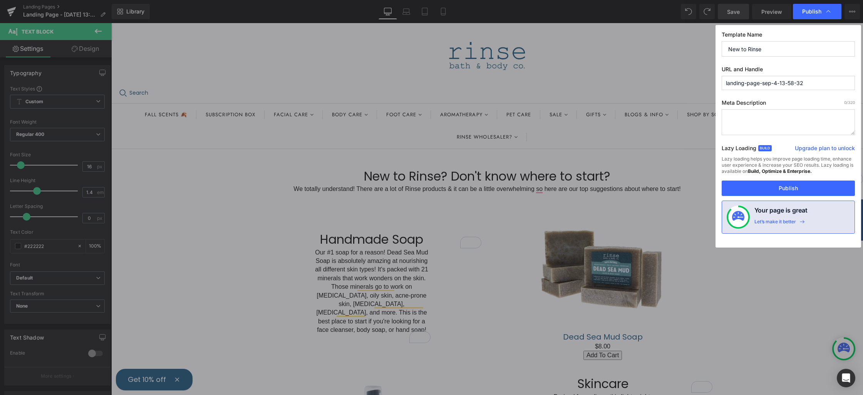
drag, startPoint x: 815, startPoint y: 81, endPoint x: 665, endPoint y: 77, distance: 149.5
click at [694, 74] on div "Publish Template Name New to Rinse URL and Handle landing-page-sep-4-13-58-32 M…" at bounding box center [431, 197] width 863 height 395
type input "newtorinse"
click at [802, 191] on button "Publish" at bounding box center [788, 188] width 133 height 15
